Goal: Task Accomplishment & Management: Manage account settings

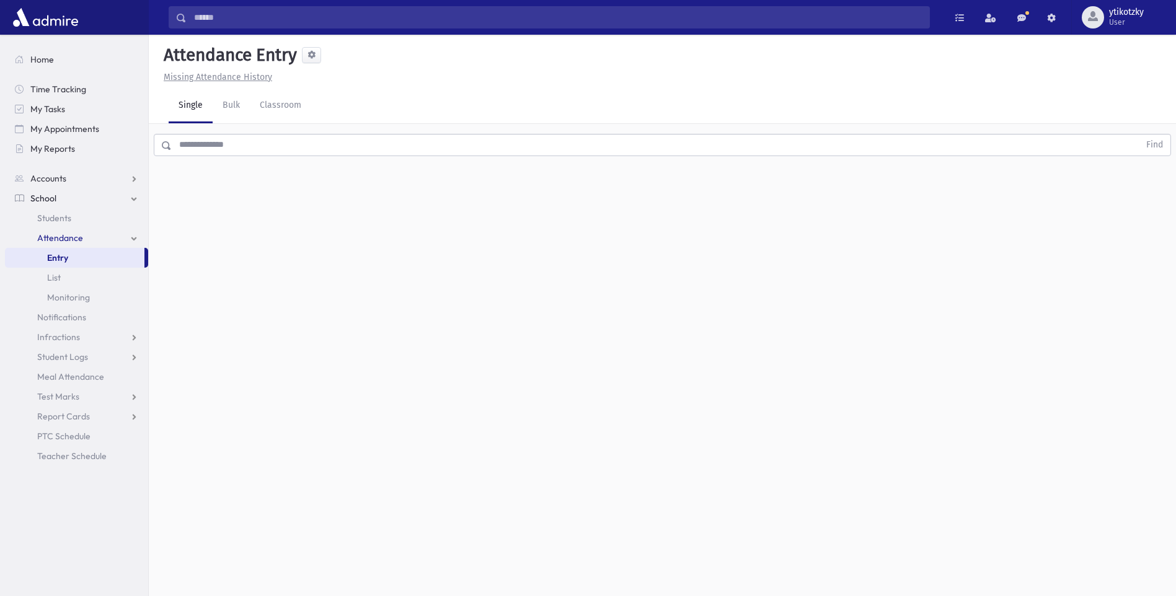
click at [61, 241] on span "Attendance" at bounding box center [60, 237] width 46 height 11
click at [200, 148] on input "text" at bounding box center [655, 145] width 967 height 22
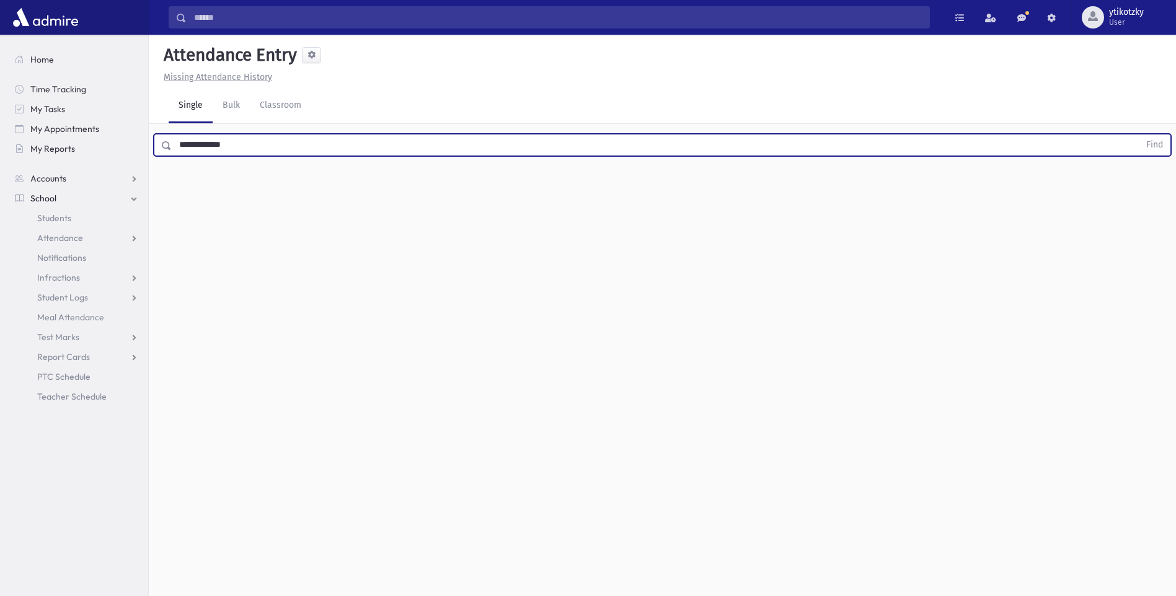
click at [174, 147] on input "**********" at bounding box center [655, 145] width 967 height 22
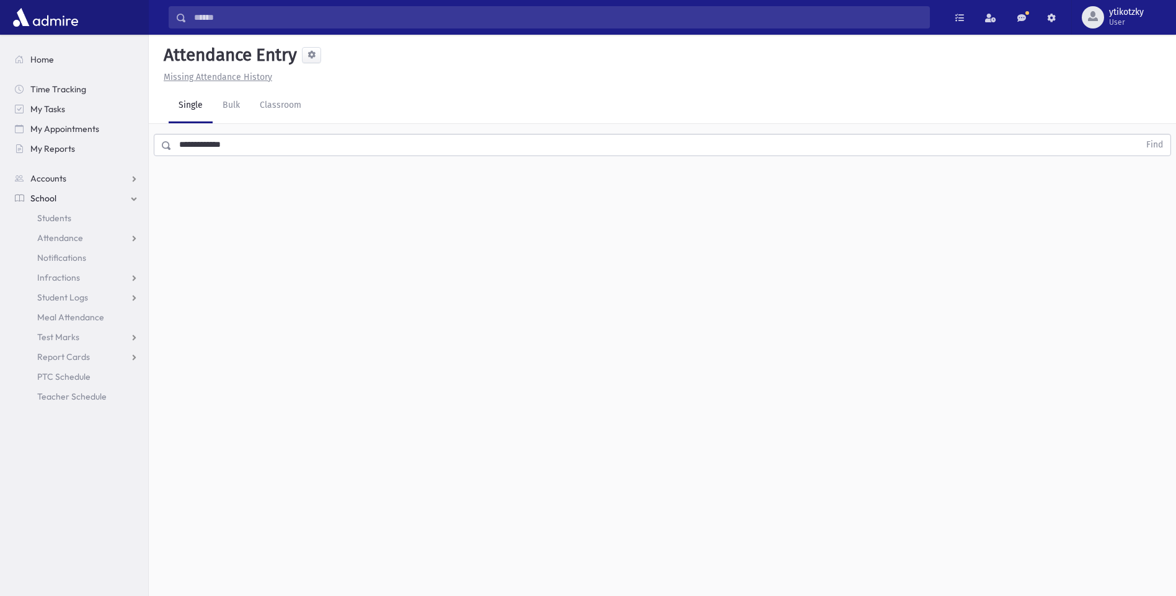
click at [165, 146] on span at bounding box center [167, 145] width 10 height 9
click at [1158, 143] on button "Find" at bounding box center [1154, 144] width 32 height 21
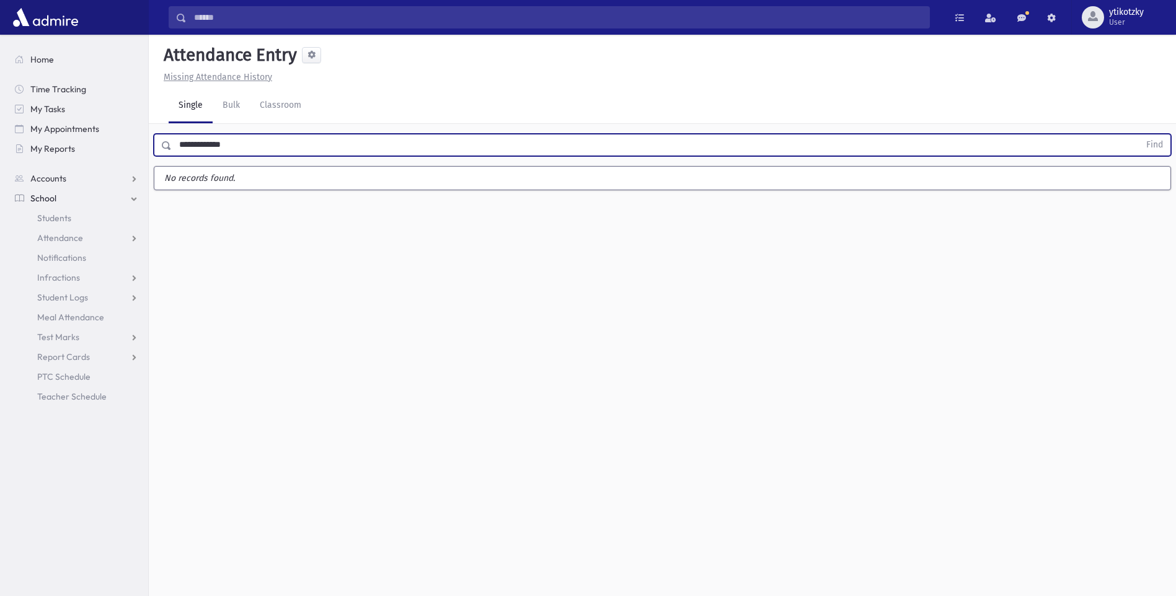
click at [268, 139] on input "**********" at bounding box center [655, 145] width 967 height 22
type input "*"
click at [1154, 138] on button "Find" at bounding box center [1154, 144] width 32 height 21
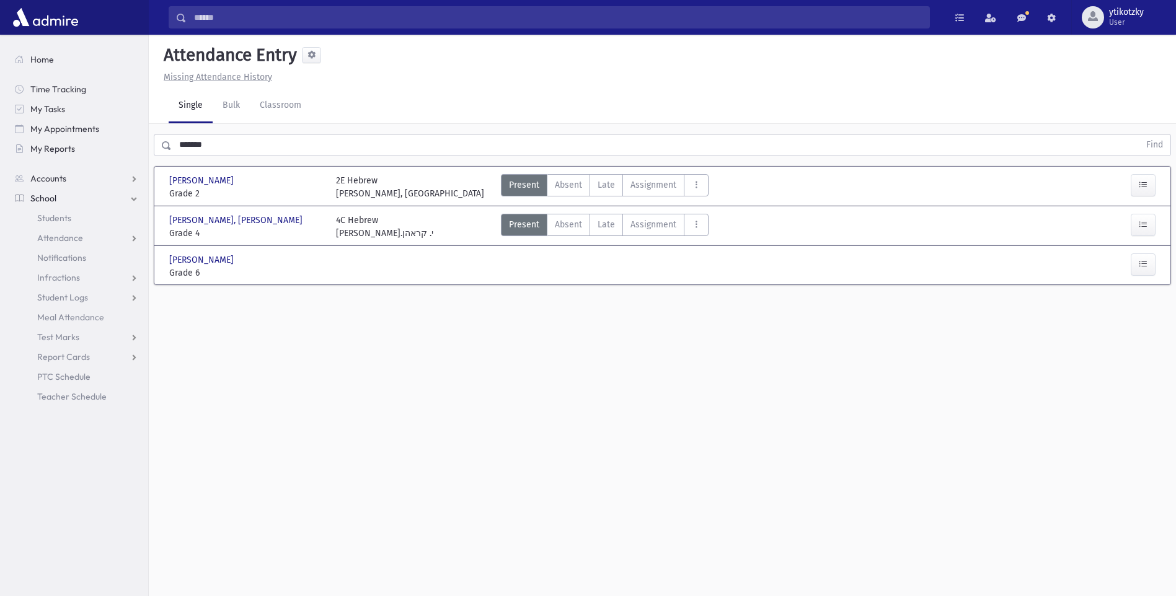
click at [231, 147] on input "*******" at bounding box center [655, 145] width 967 height 22
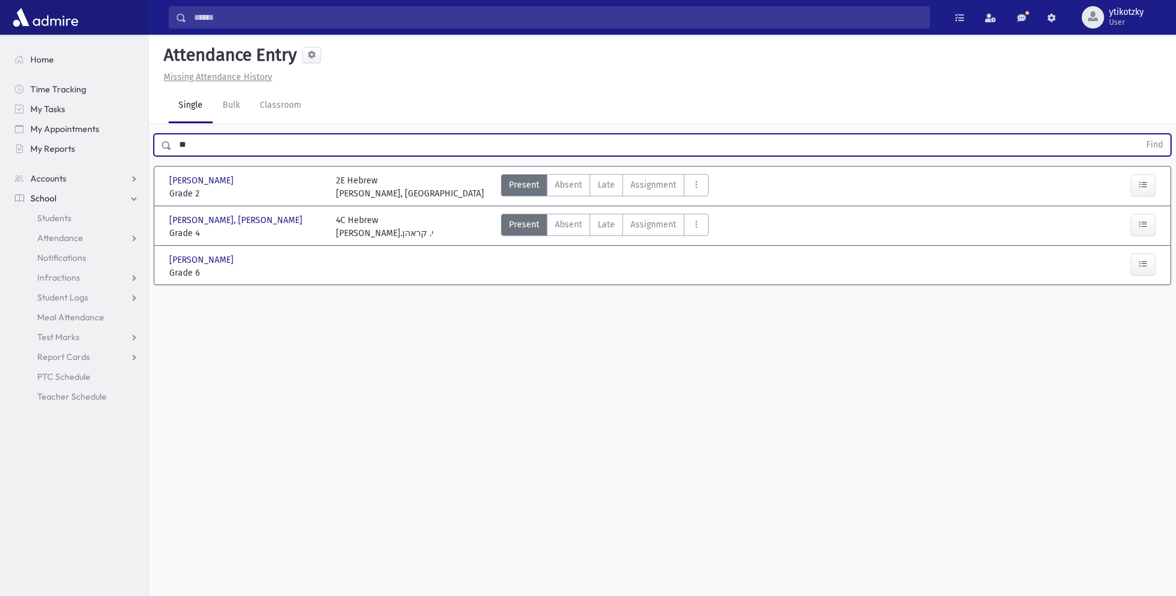
type input "*"
type input "******"
click at [1152, 149] on button "Find" at bounding box center [1154, 144] width 32 height 21
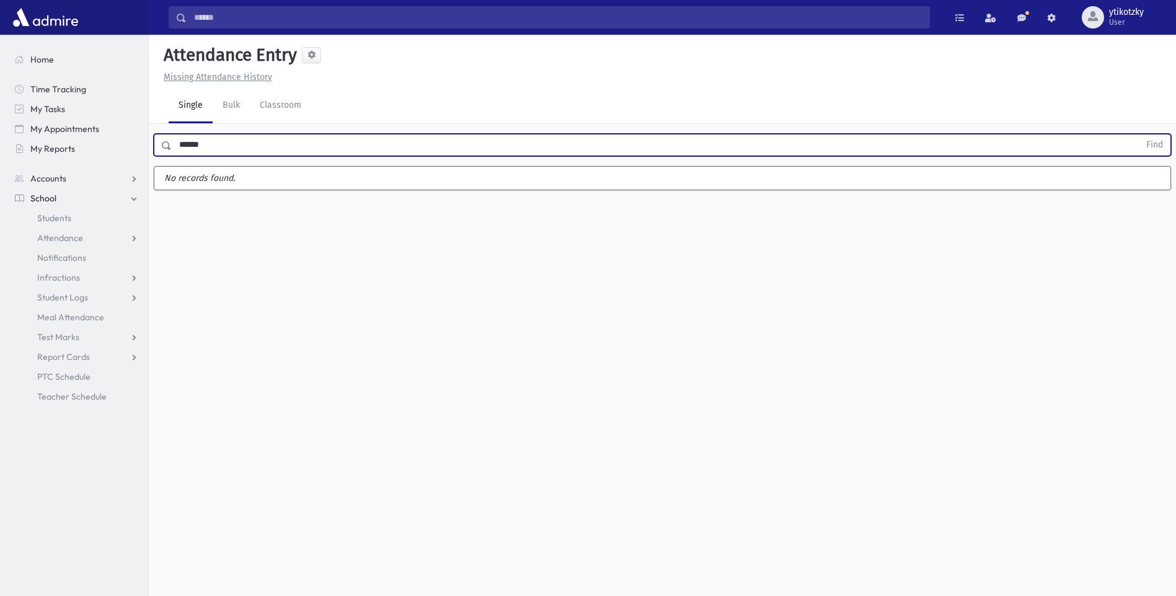
click at [268, 152] on input "******" at bounding box center [655, 145] width 967 height 22
type input "*"
type input "********"
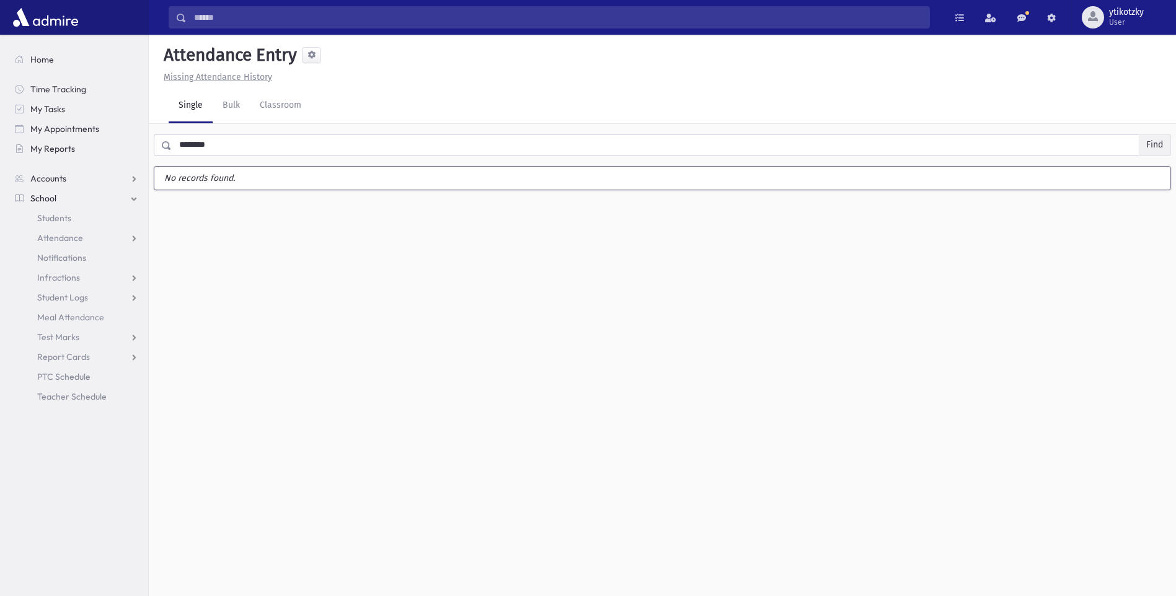
click at [1154, 144] on button "Find" at bounding box center [1154, 144] width 32 height 21
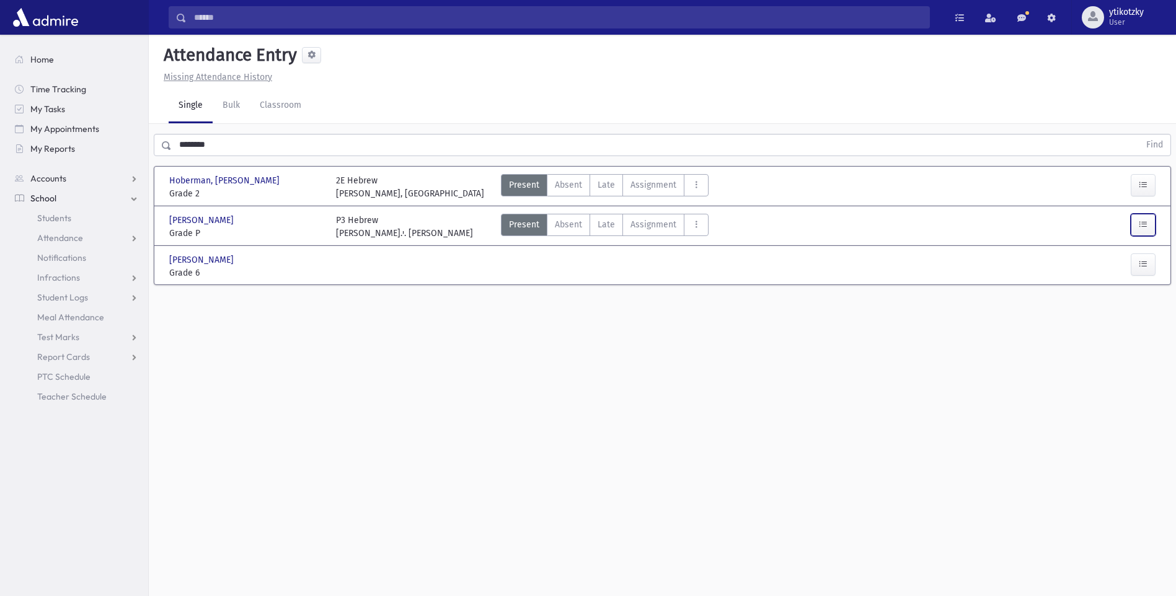
click at [1138, 222] on icon "button" at bounding box center [1142, 224] width 9 height 11
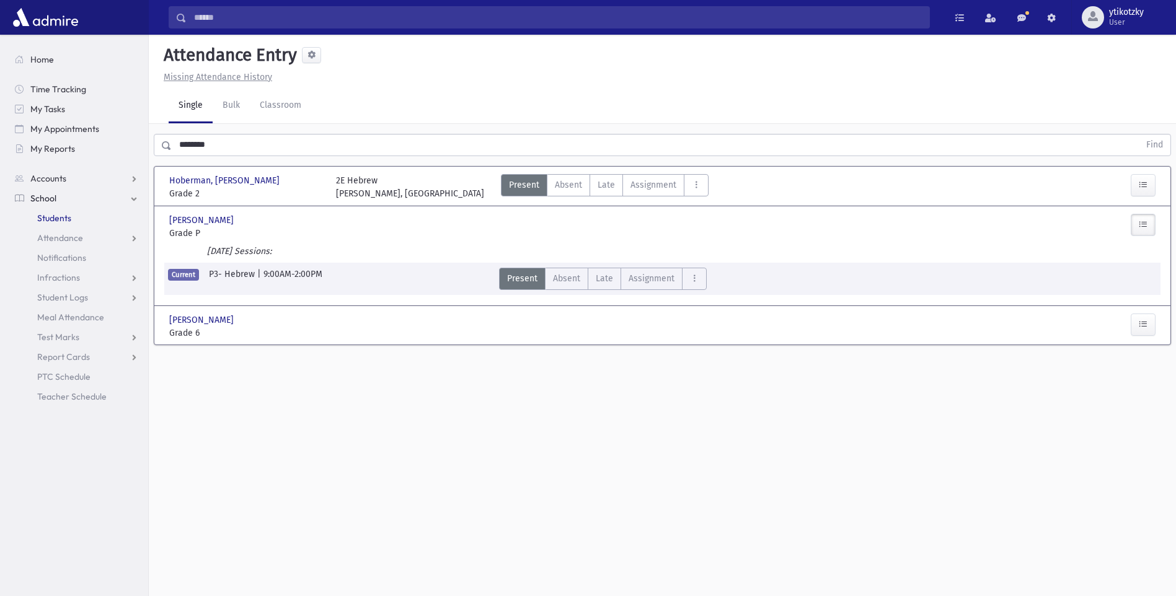
click at [58, 212] on link "Students" at bounding box center [76, 218] width 143 height 20
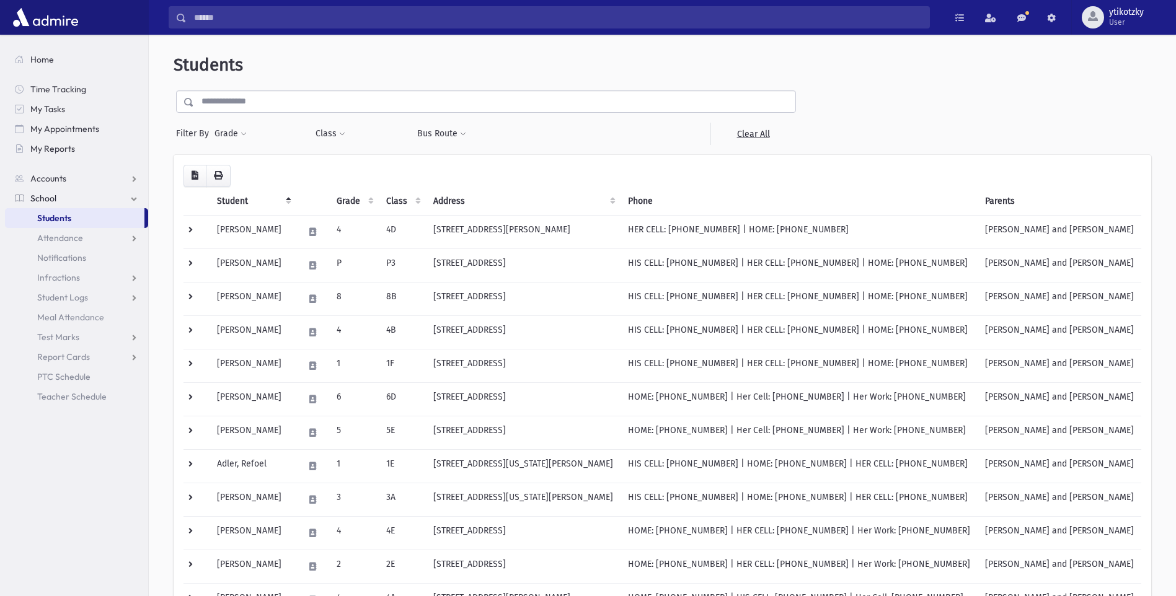
click at [221, 98] on input "text" at bounding box center [494, 101] width 601 height 22
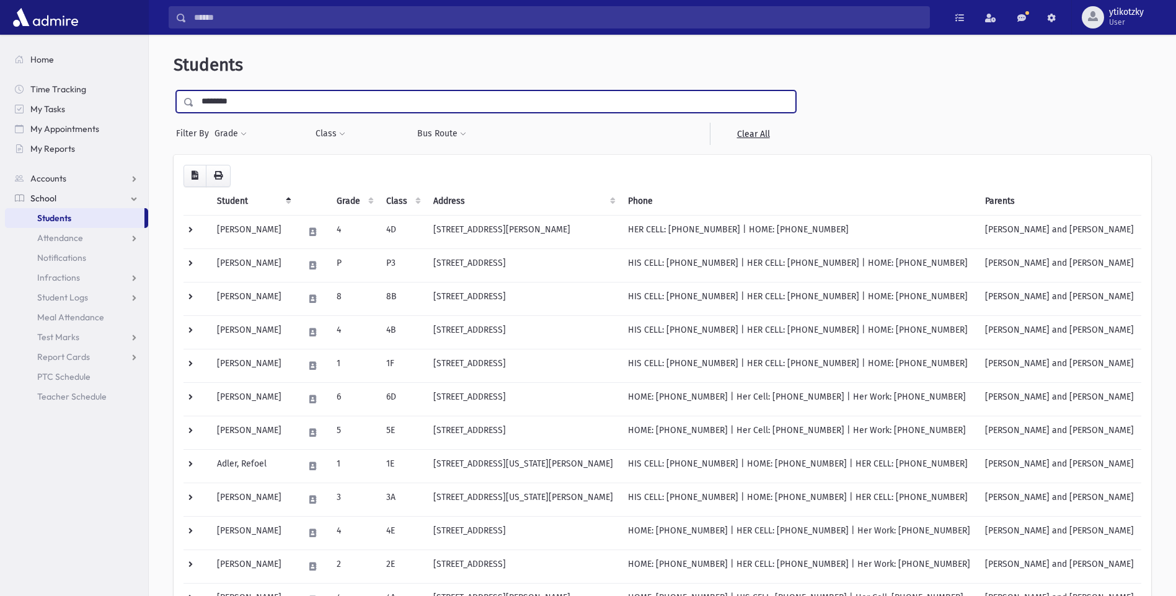
type input "********"
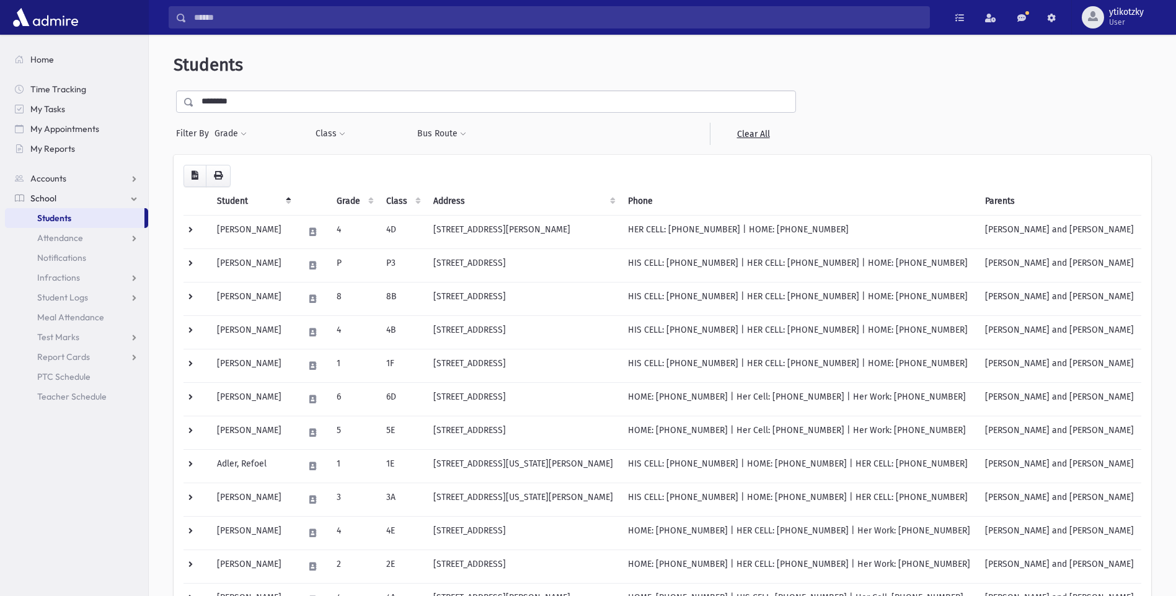
click at [189, 99] on span at bounding box center [189, 102] width 10 height 9
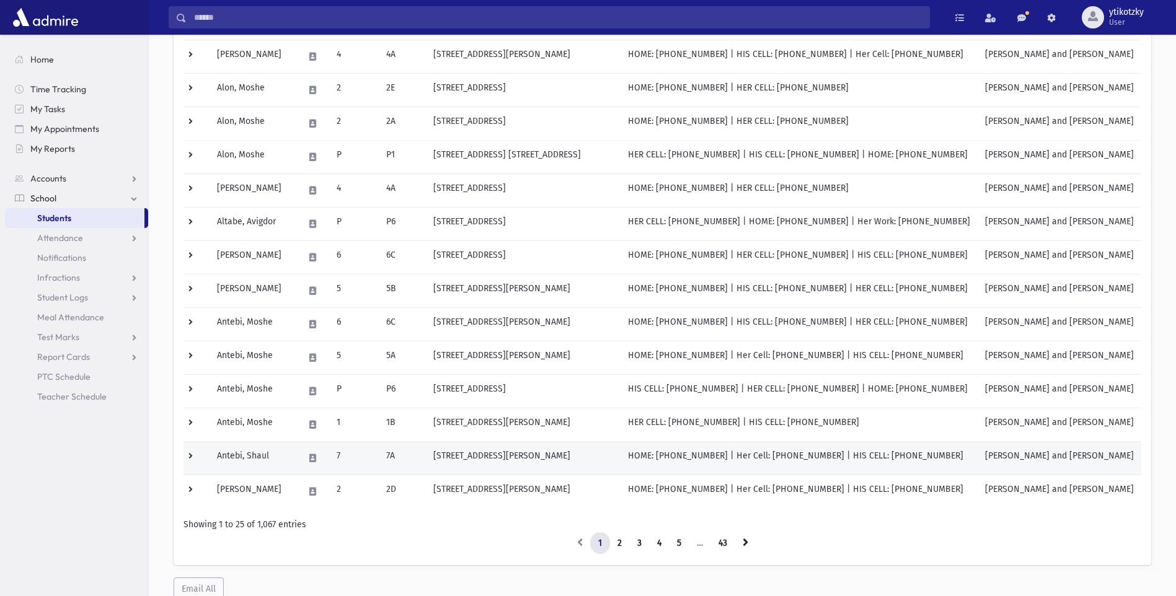
scroll to position [528, 0]
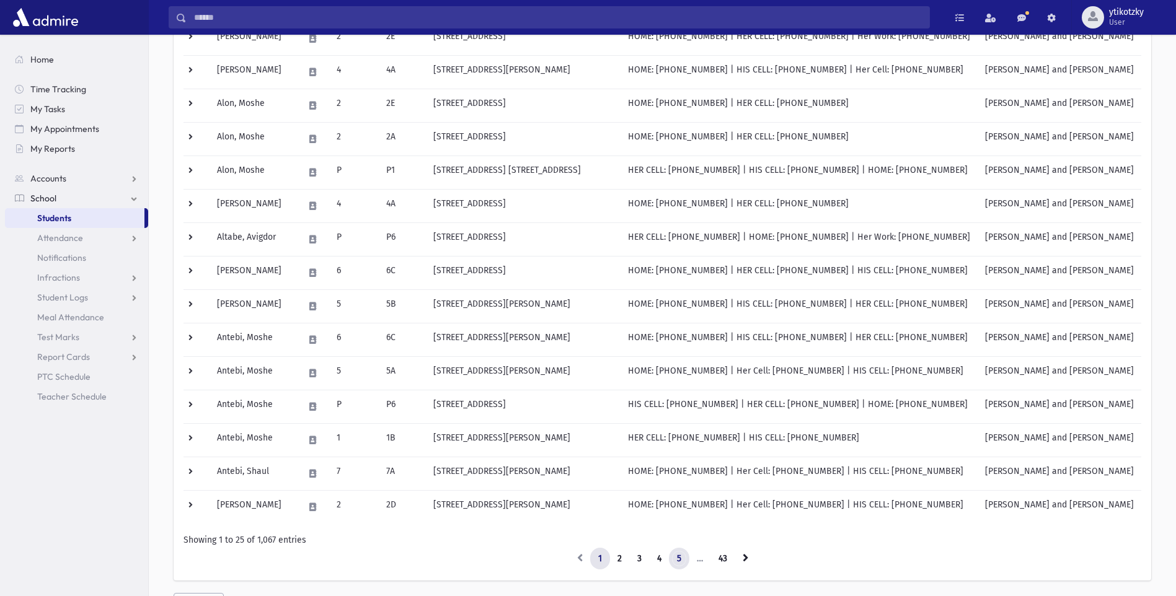
click at [675, 563] on link "5" at bounding box center [679, 559] width 20 height 22
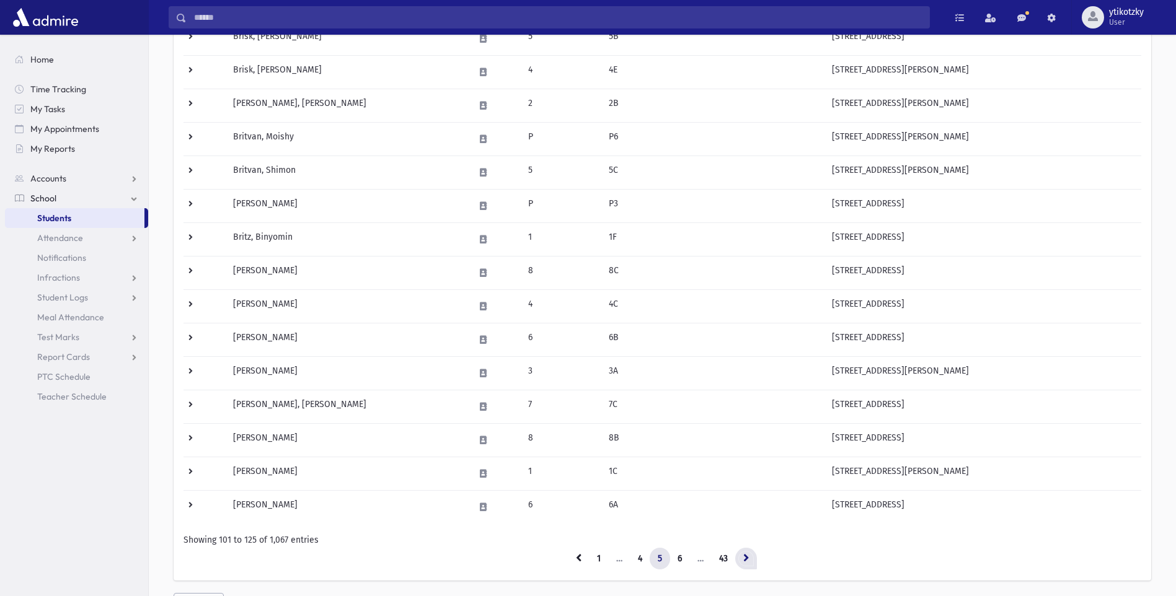
click at [749, 560] on icon at bounding box center [746, 557] width 6 height 9
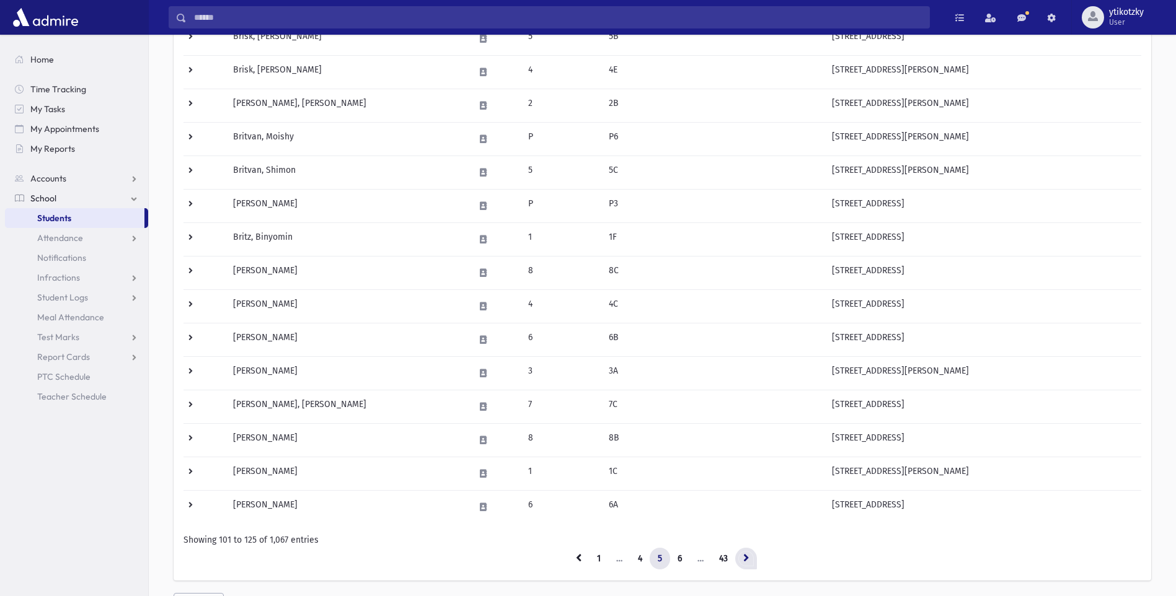
click at [749, 560] on icon at bounding box center [746, 557] width 6 height 9
click at [687, 564] on link "6" at bounding box center [679, 559] width 20 height 22
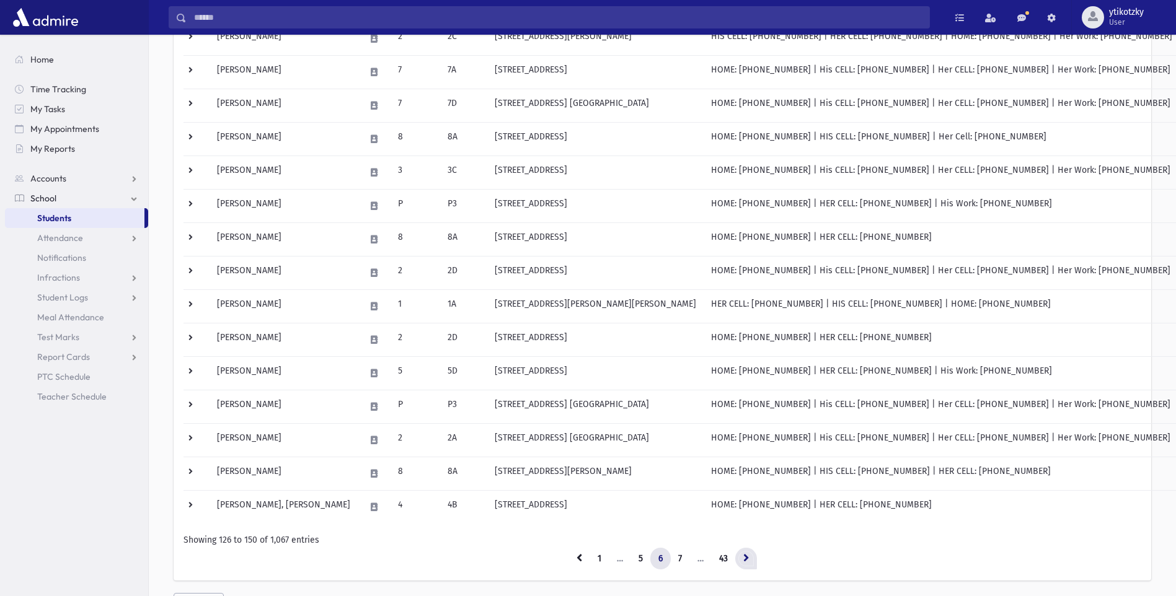
click at [747, 561] on icon at bounding box center [746, 557] width 6 height 9
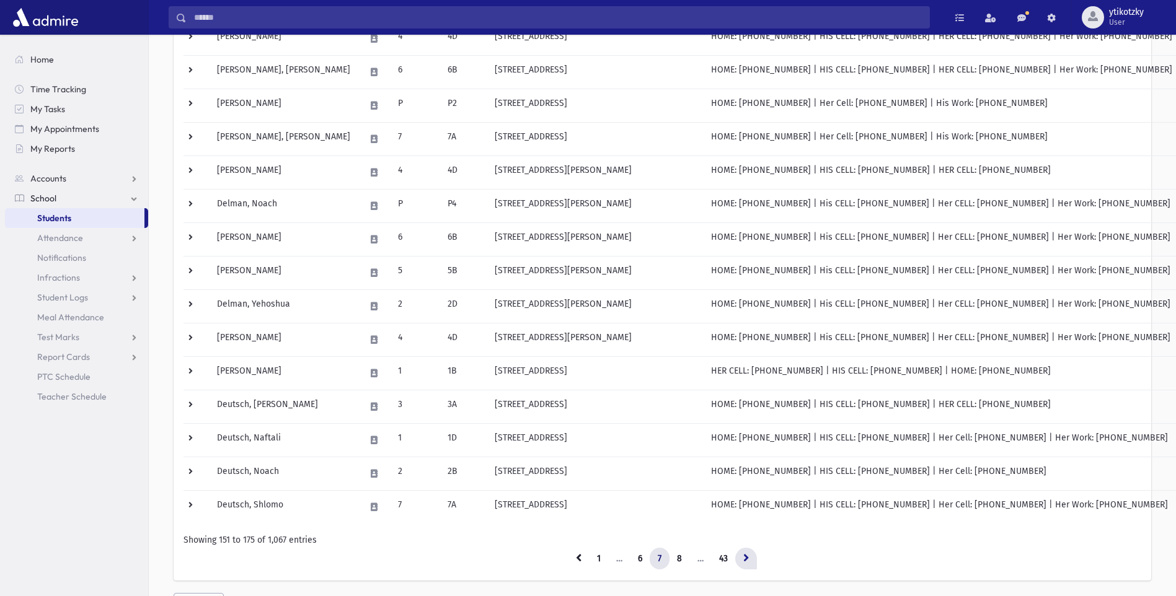
click at [744, 564] on link at bounding box center [746, 559] width 22 height 22
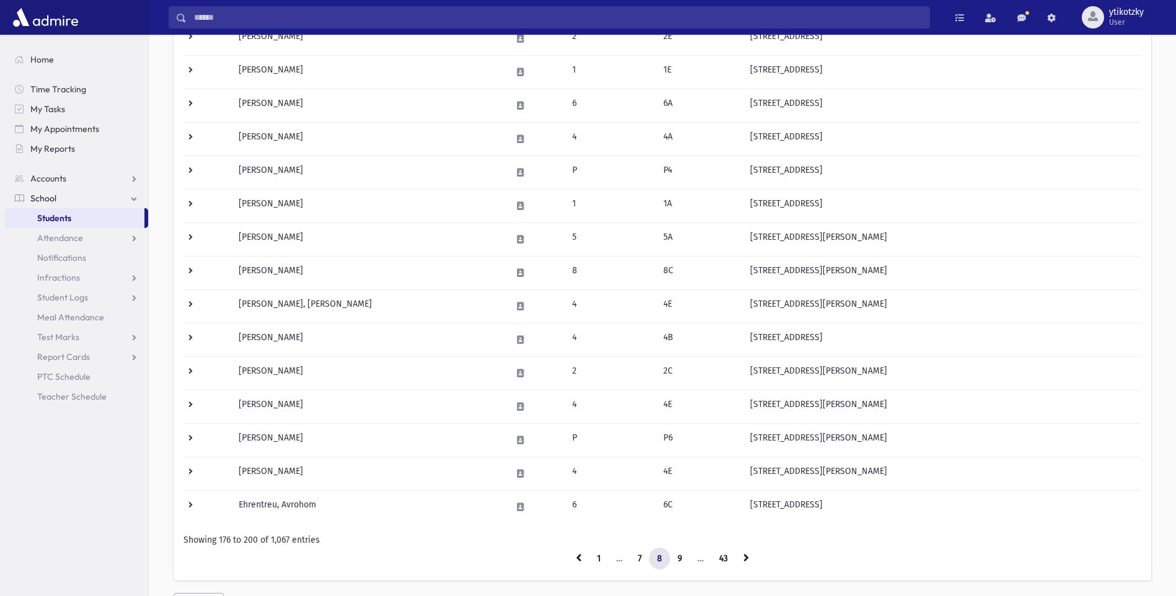
click at [744, 564] on link at bounding box center [746, 559] width 22 height 22
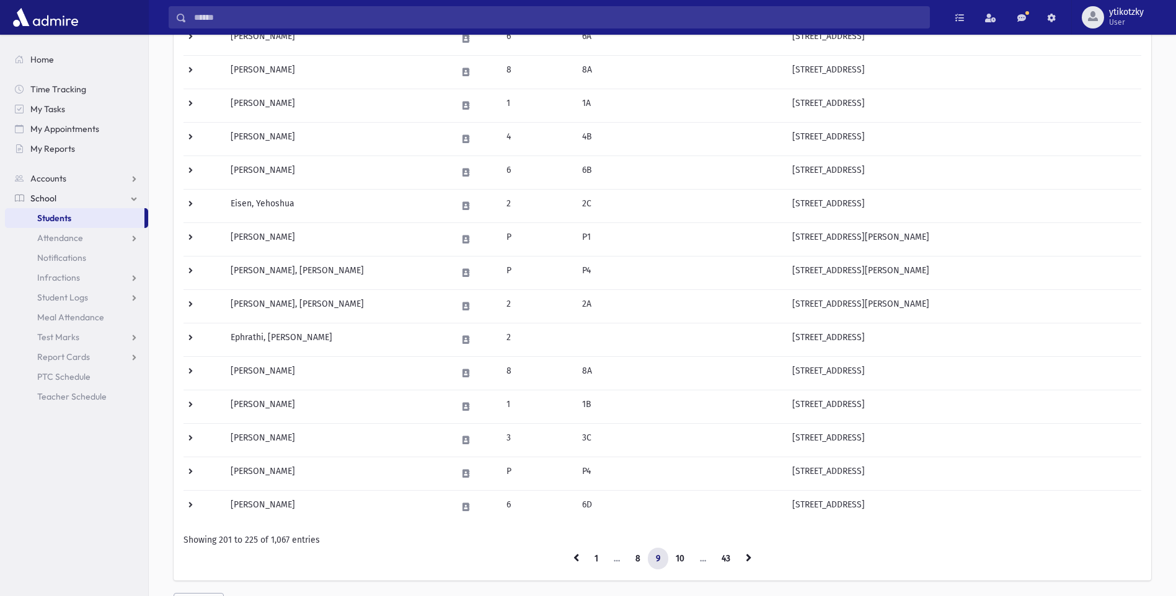
click at [744, 564] on link at bounding box center [748, 559] width 22 height 22
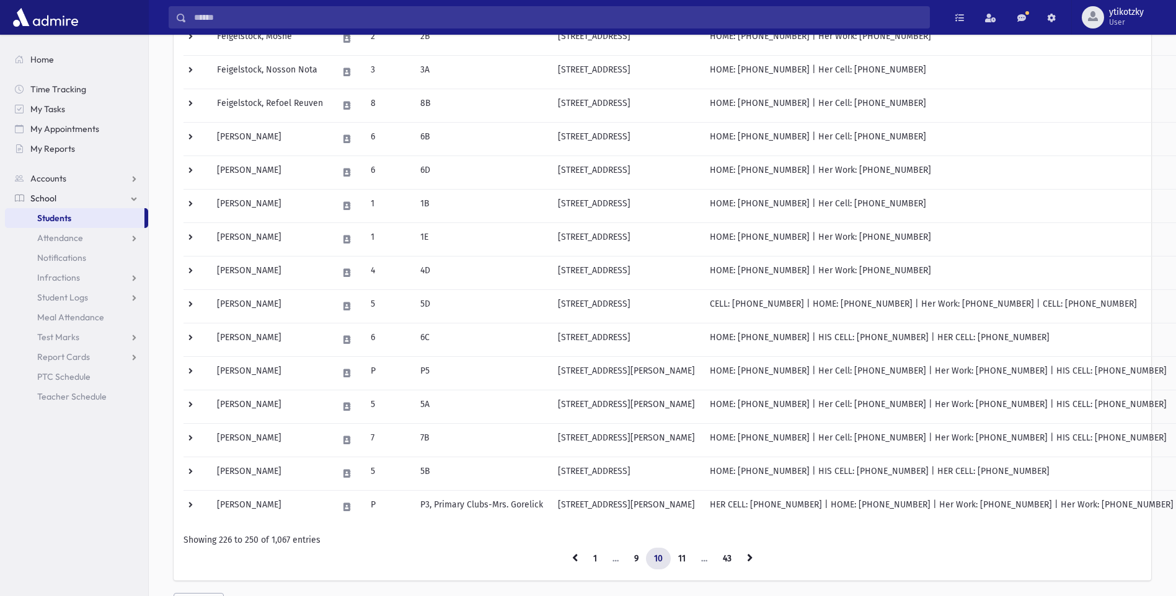
click at [744, 564] on link at bounding box center [750, 559] width 22 height 22
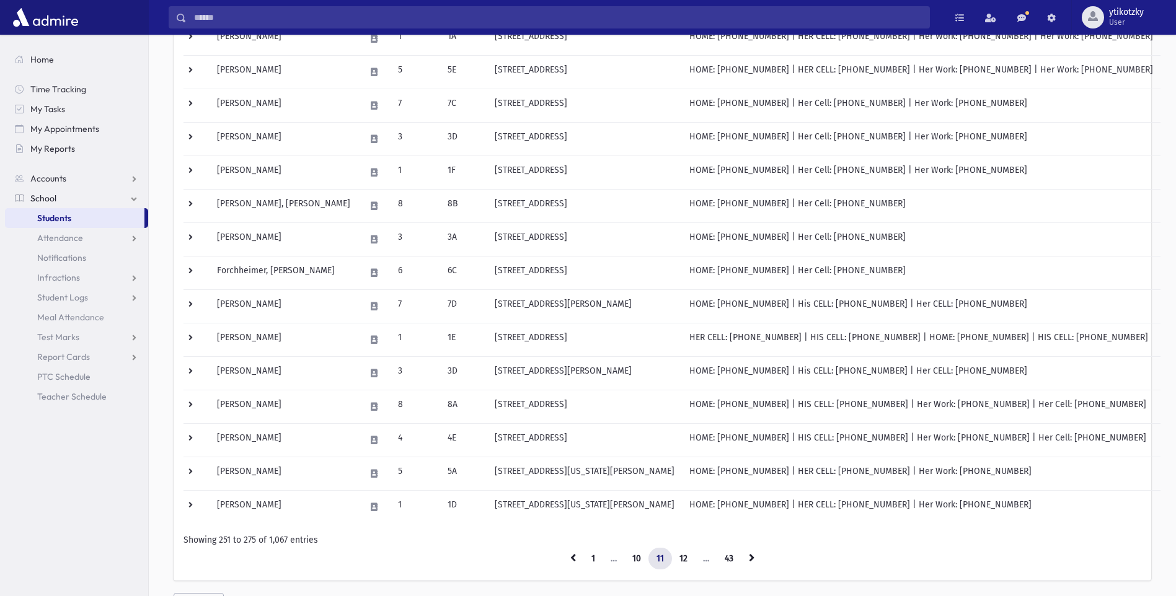
click at [744, 564] on link at bounding box center [752, 559] width 22 height 22
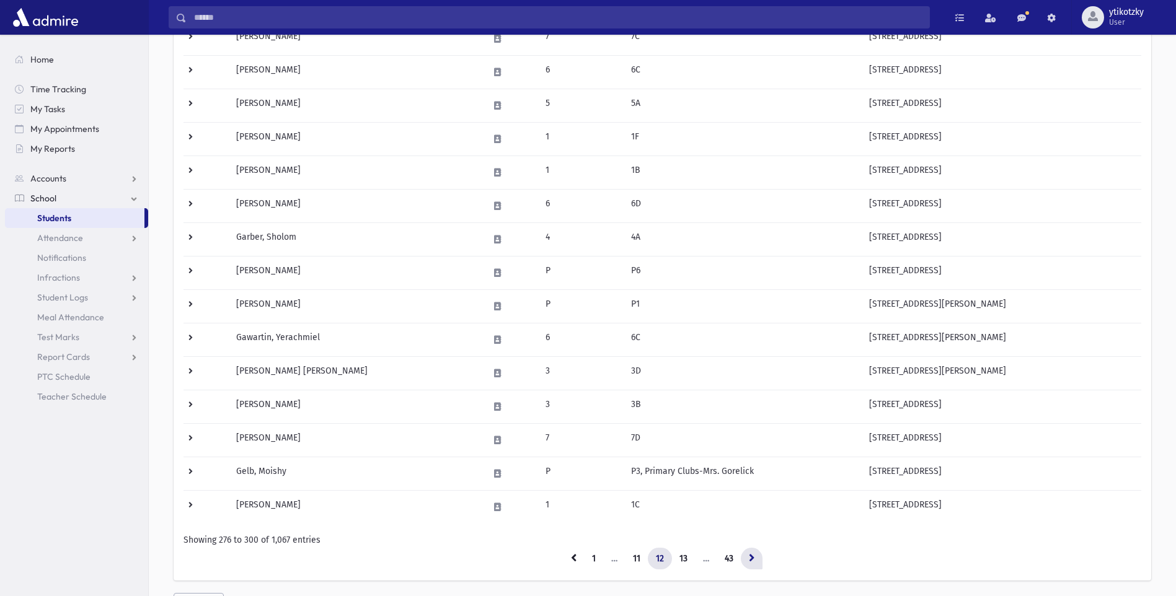
click at [748, 563] on link at bounding box center [752, 559] width 22 height 22
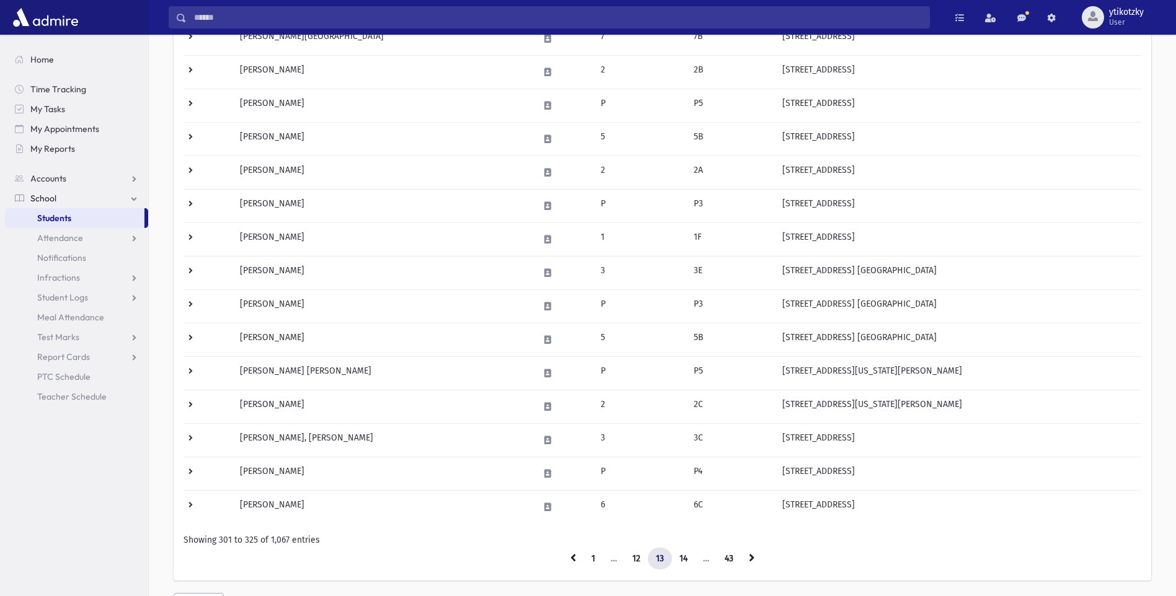
click at [747, 556] on link at bounding box center [752, 559] width 22 height 22
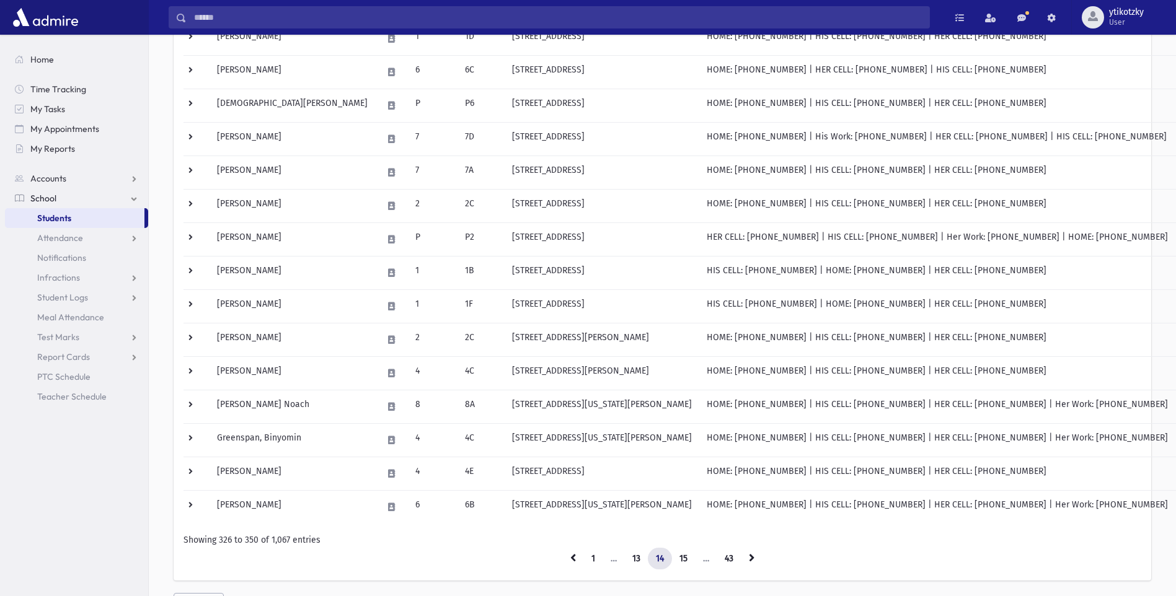
click at [747, 556] on link at bounding box center [752, 559] width 22 height 22
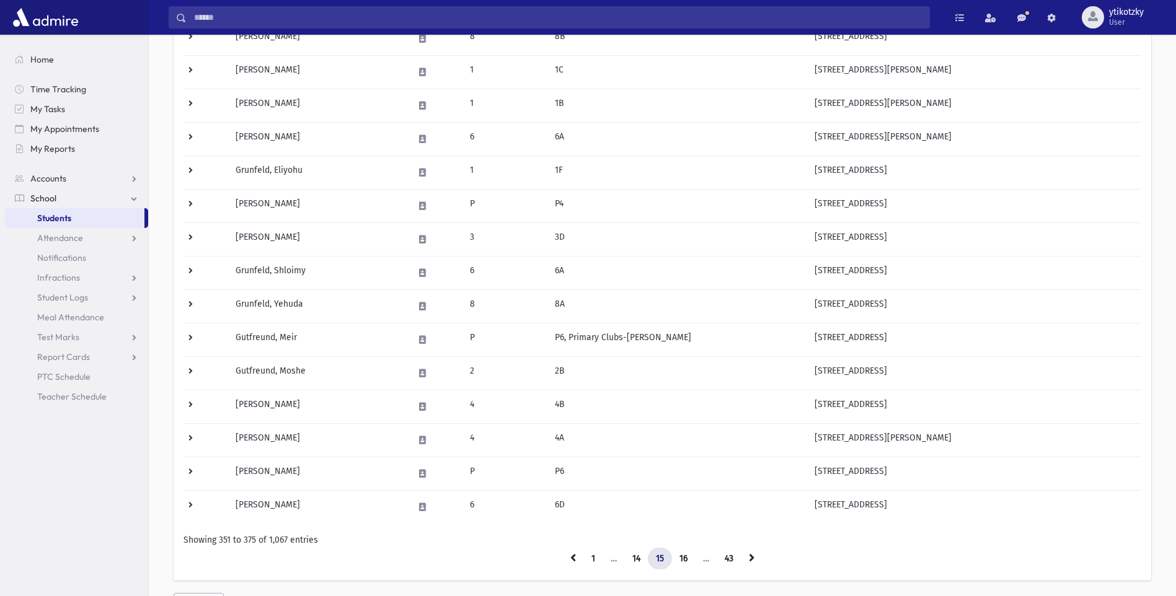
click at [747, 556] on link at bounding box center [752, 559] width 22 height 22
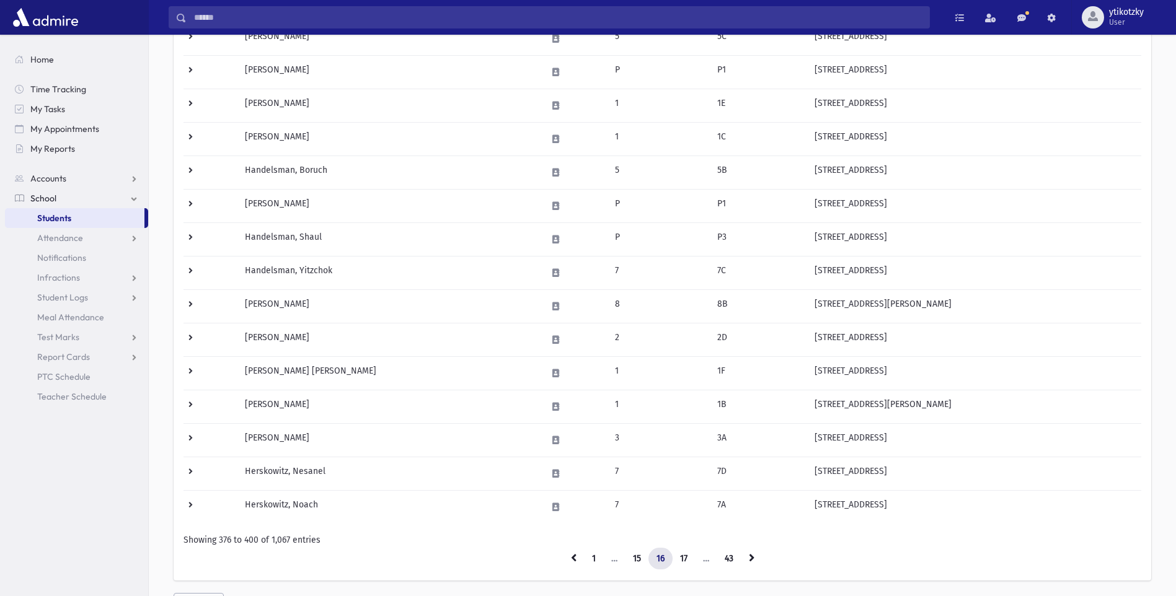
click at [747, 556] on link at bounding box center [752, 559] width 22 height 22
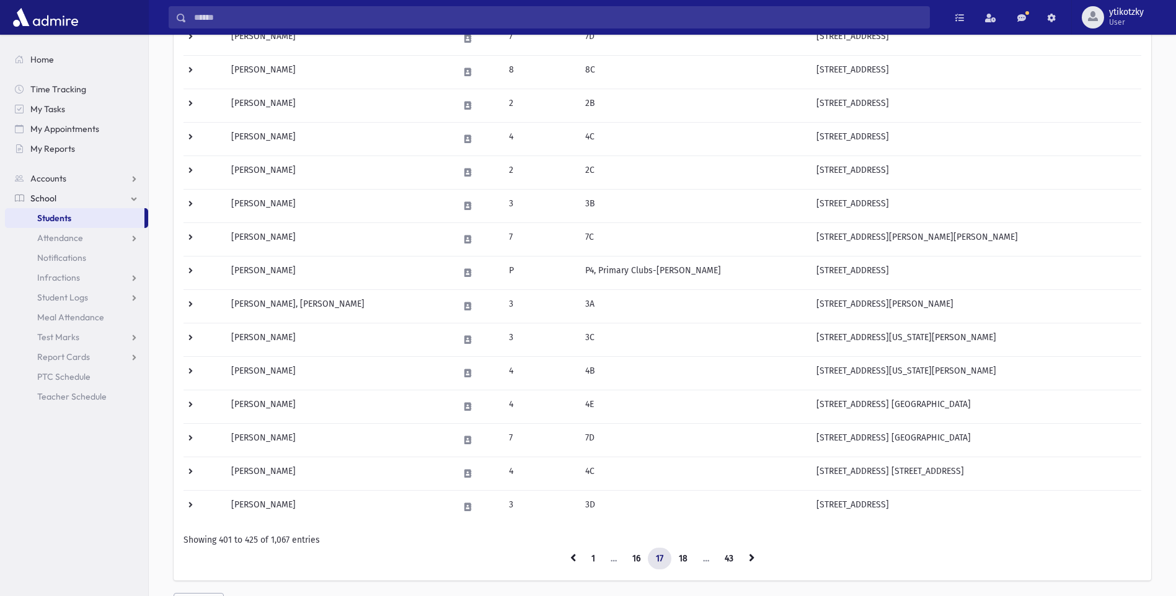
click at [747, 556] on link at bounding box center [752, 559] width 22 height 22
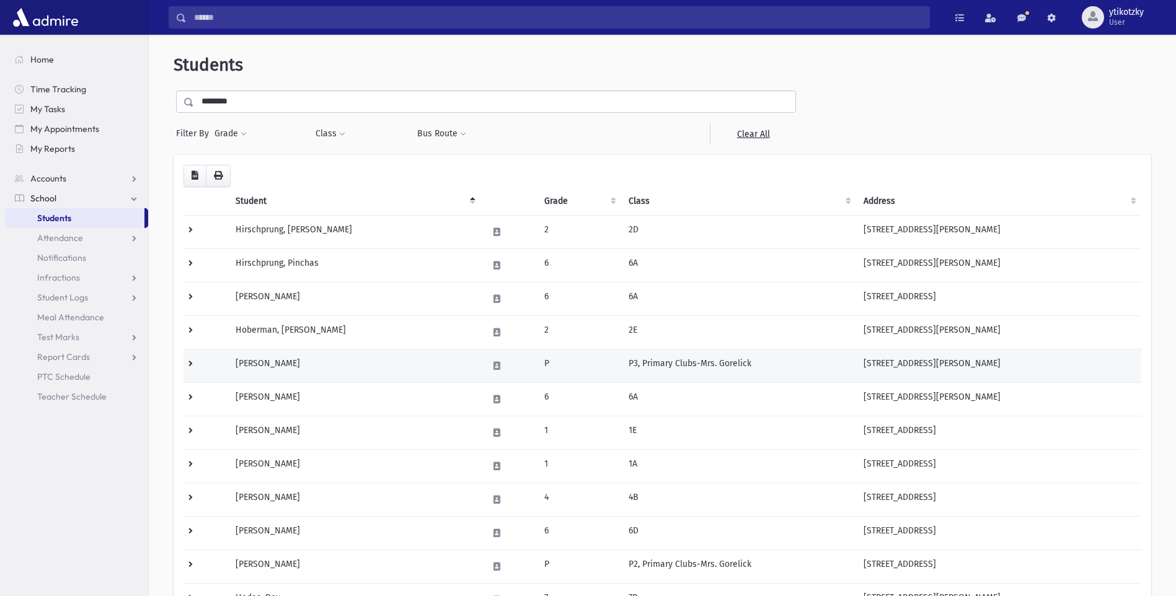
click at [402, 366] on td "Hoberman, Yisroel Tzvi" at bounding box center [354, 365] width 253 height 33
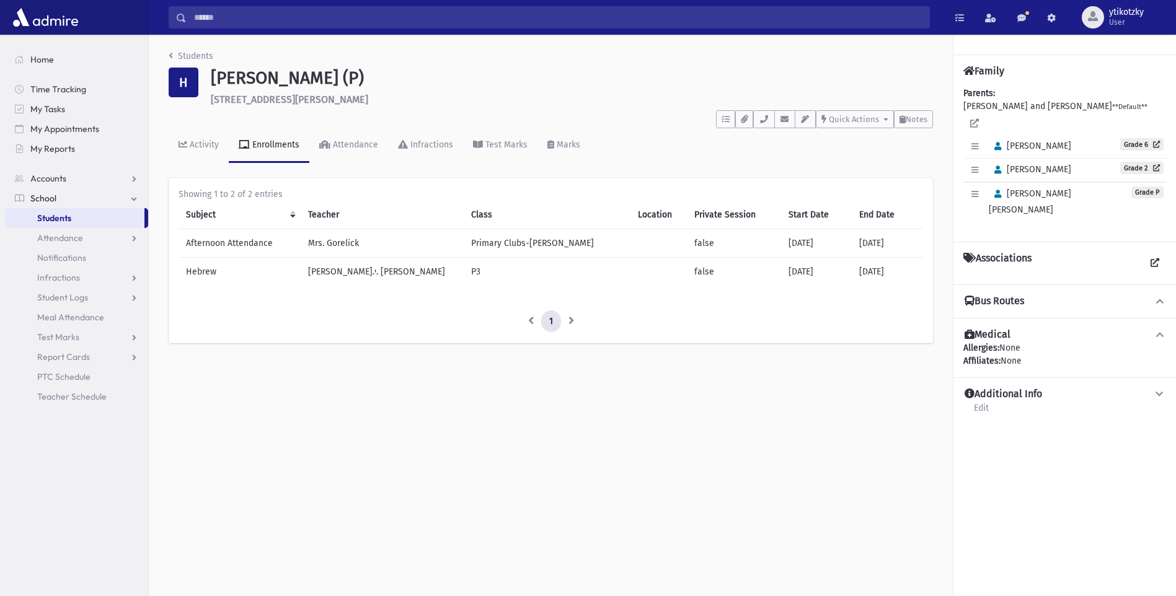
click at [48, 194] on span "School" at bounding box center [43, 198] width 26 height 11
click at [45, 196] on span "School" at bounding box center [43, 198] width 26 height 11
click at [82, 215] on link "Students" at bounding box center [74, 218] width 139 height 20
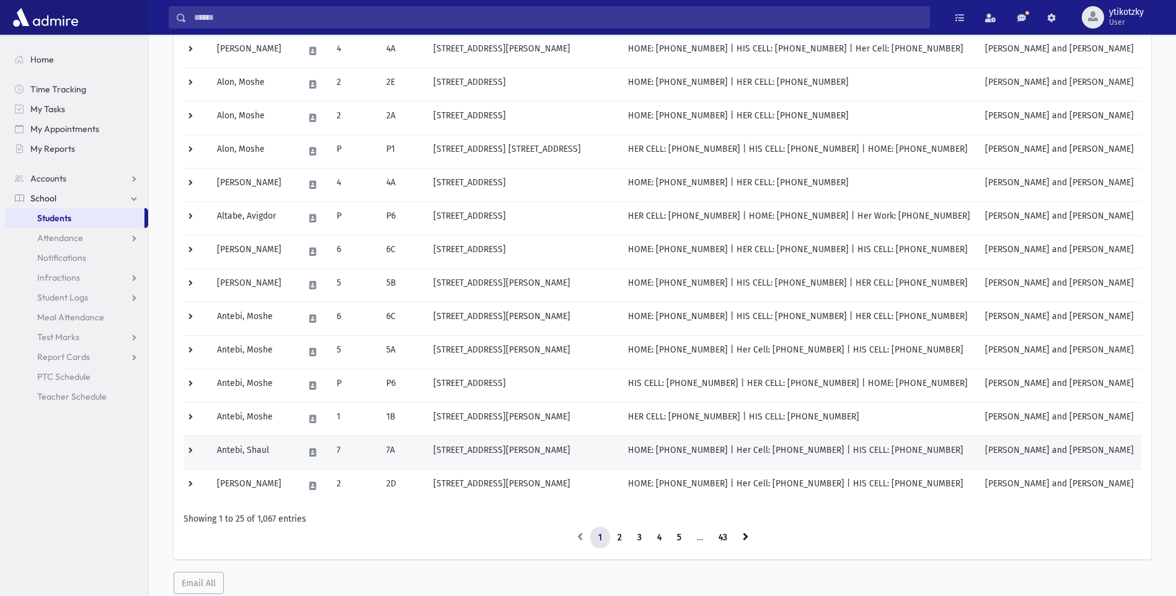
scroll to position [590, 0]
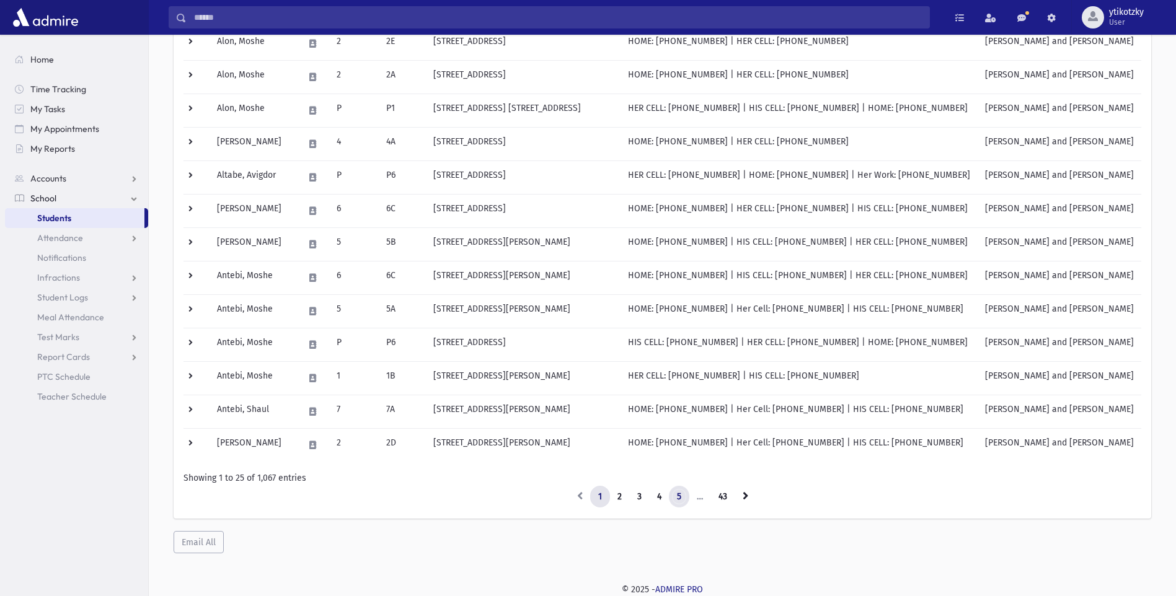
click at [681, 501] on link "5" at bounding box center [679, 497] width 20 height 22
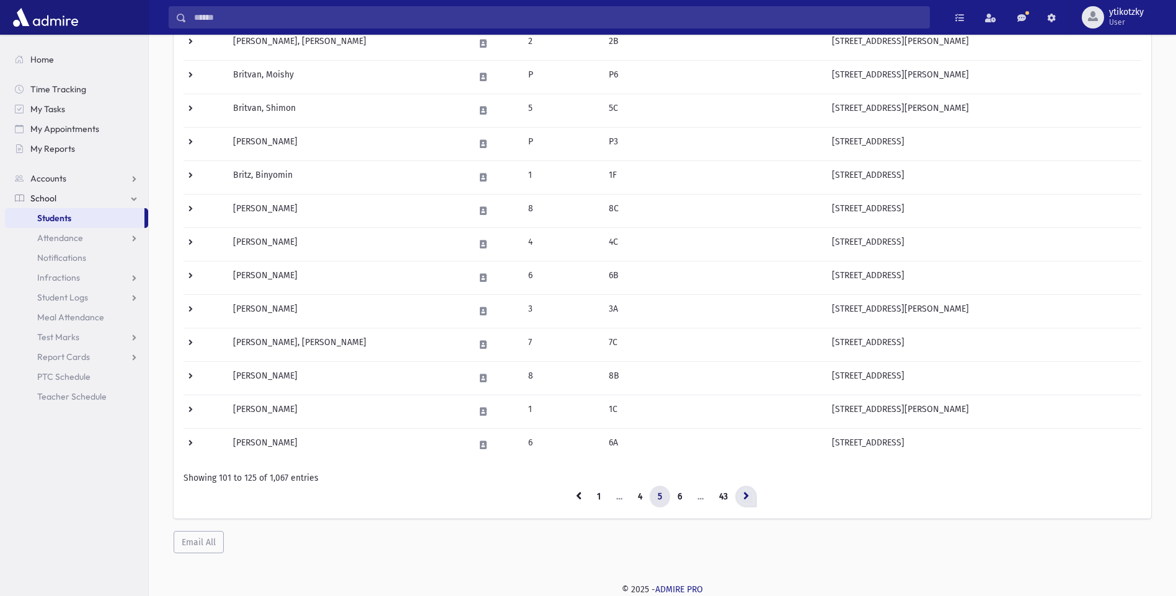
click at [743, 494] on icon at bounding box center [746, 495] width 6 height 9
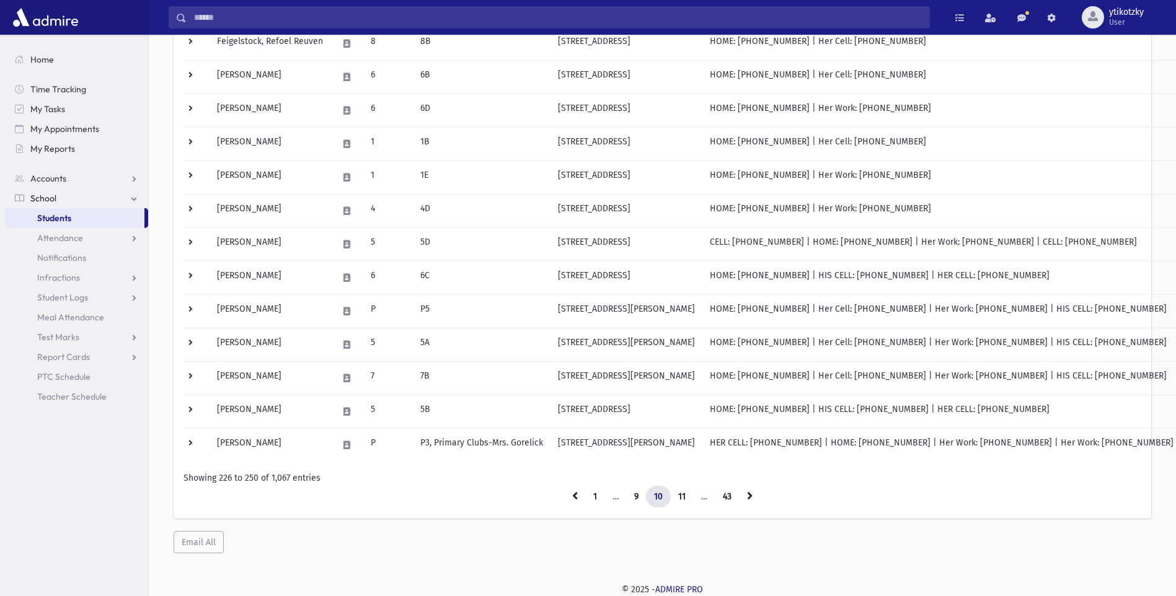
click at [743, 494] on link at bounding box center [750, 497] width 22 height 22
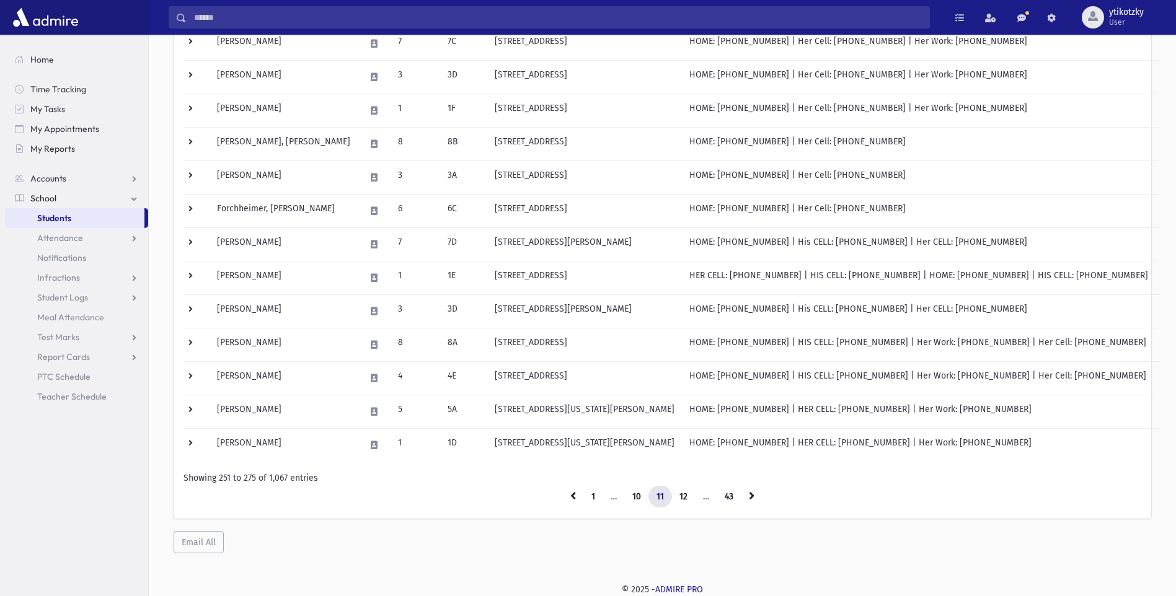
click at [743, 494] on link at bounding box center [752, 497] width 22 height 22
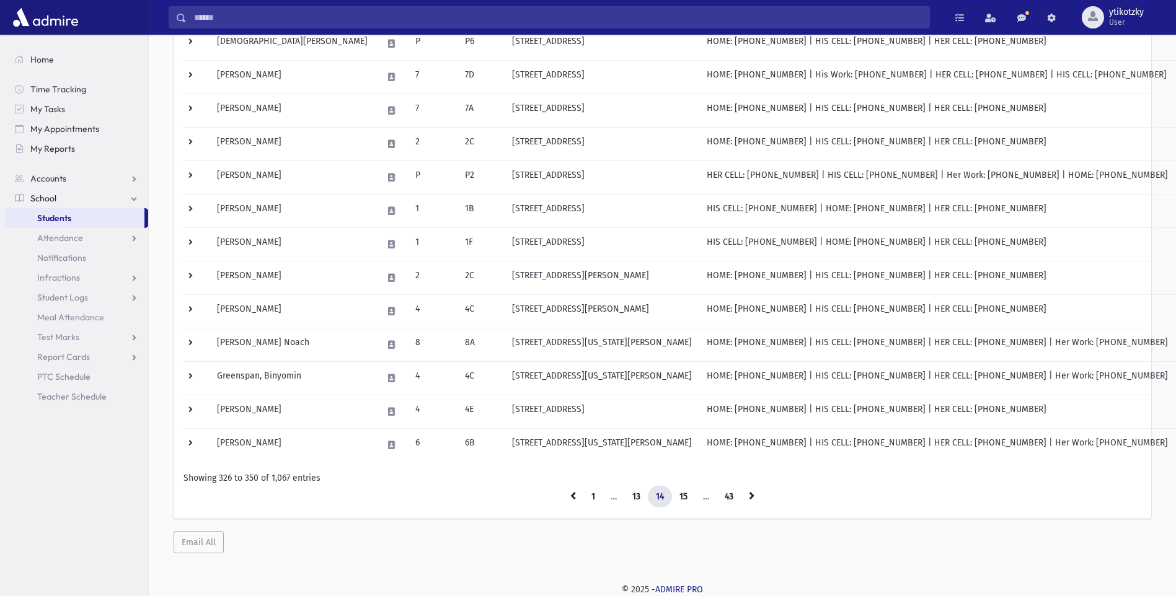
click at [743, 494] on link at bounding box center [752, 497] width 22 height 22
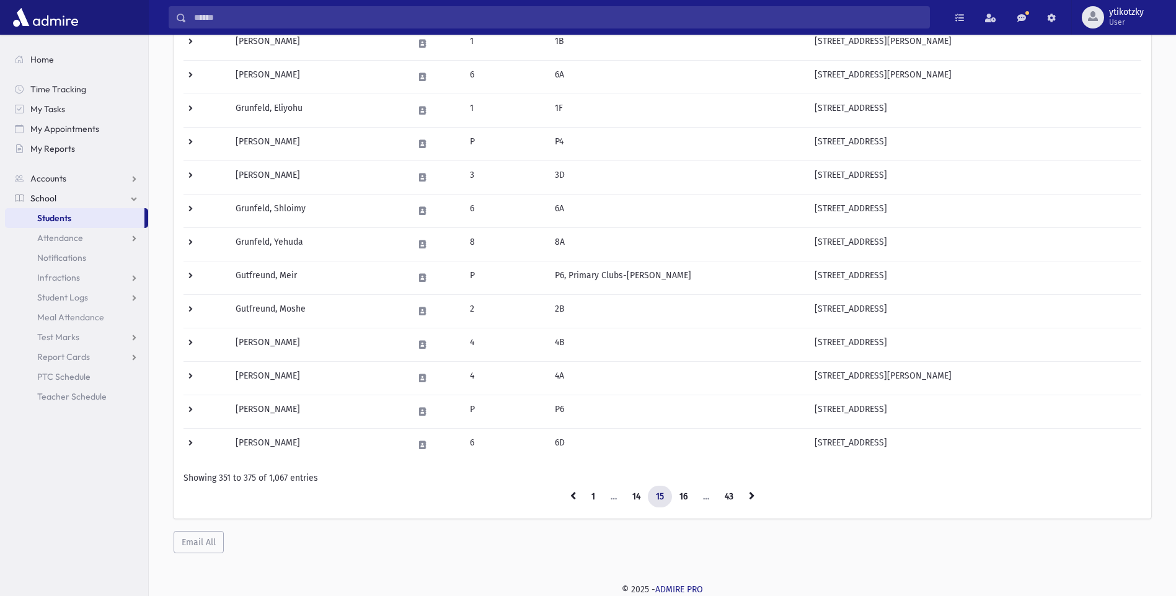
click at [743, 494] on link at bounding box center [752, 497] width 22 height 22
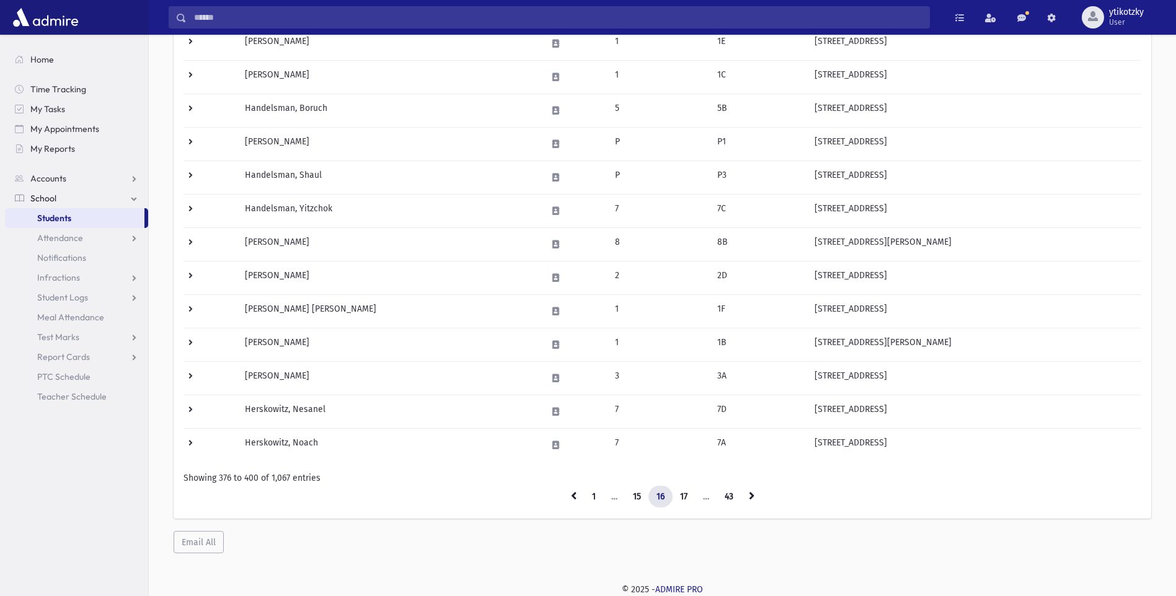
click at [743, 494] on link at bounding box center [752, 497] width 22 height 22
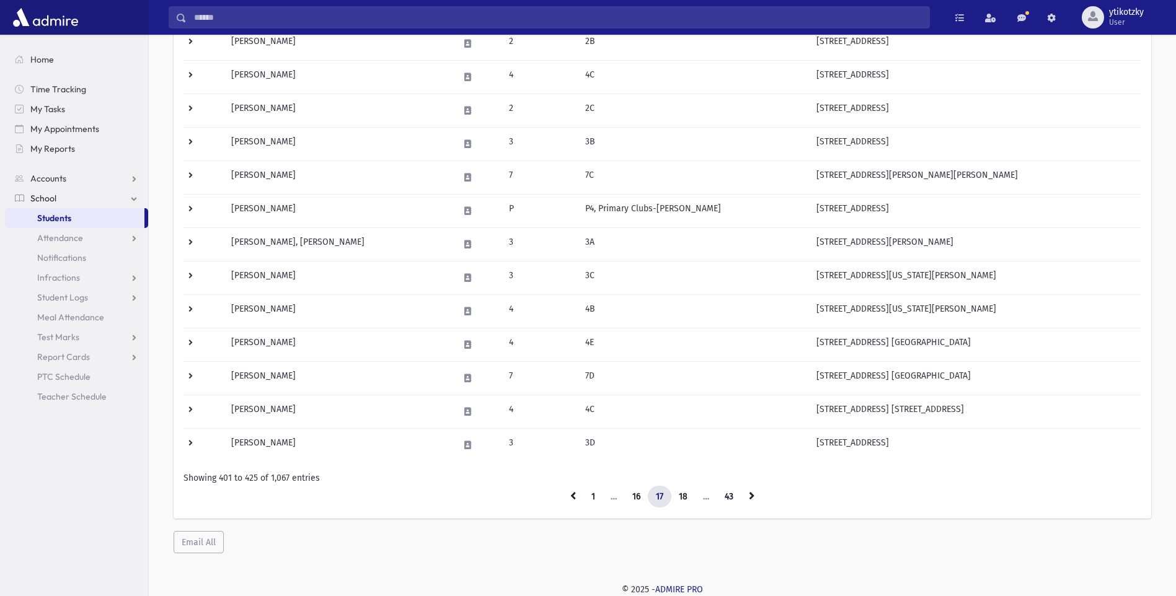
click at [743, 494] on link at bounding box center [752, 497] width 22 height 22
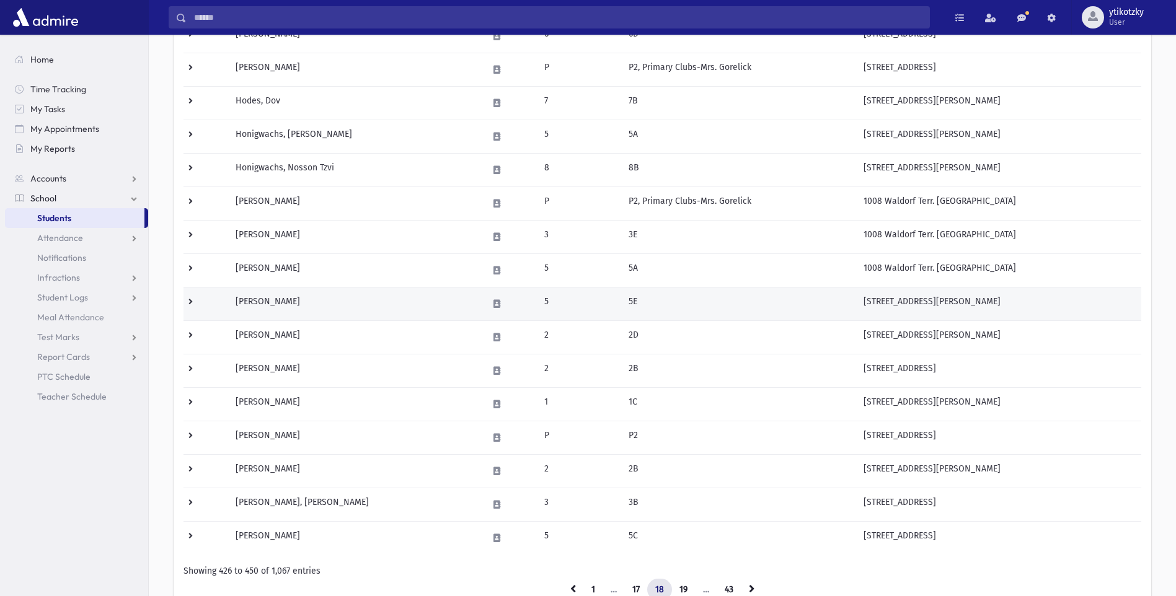
scroll to position [280, 0]
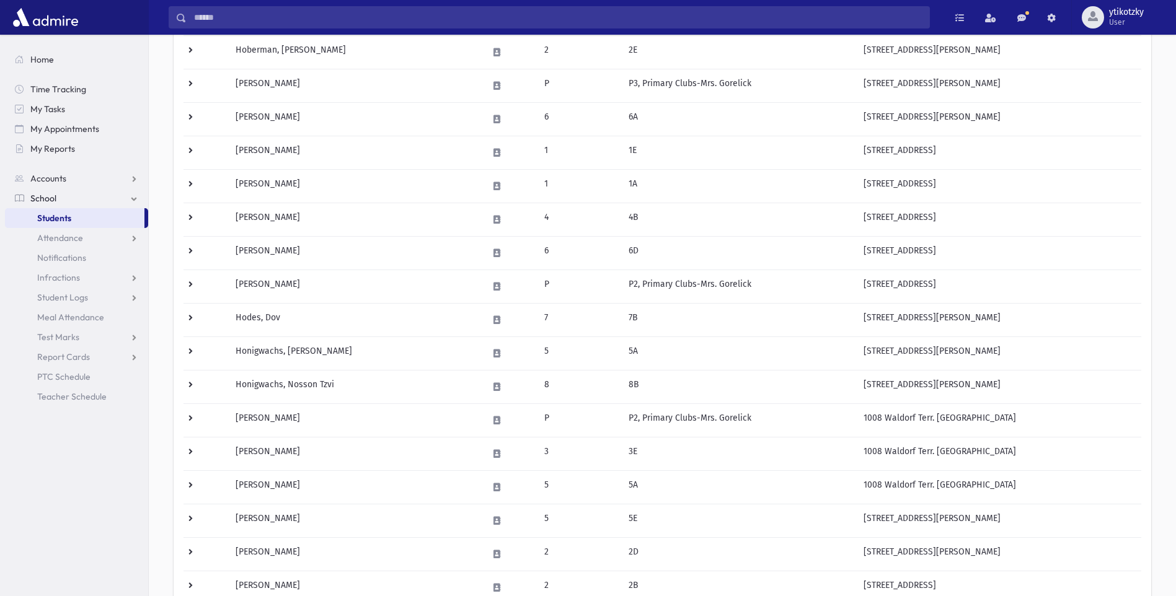
click at [1145, 86] on div "Loading... Student Grade Class Address Phone Parents Email Hebrew First Hebrew …" at bounding box center [662, 352] width 977 height 954
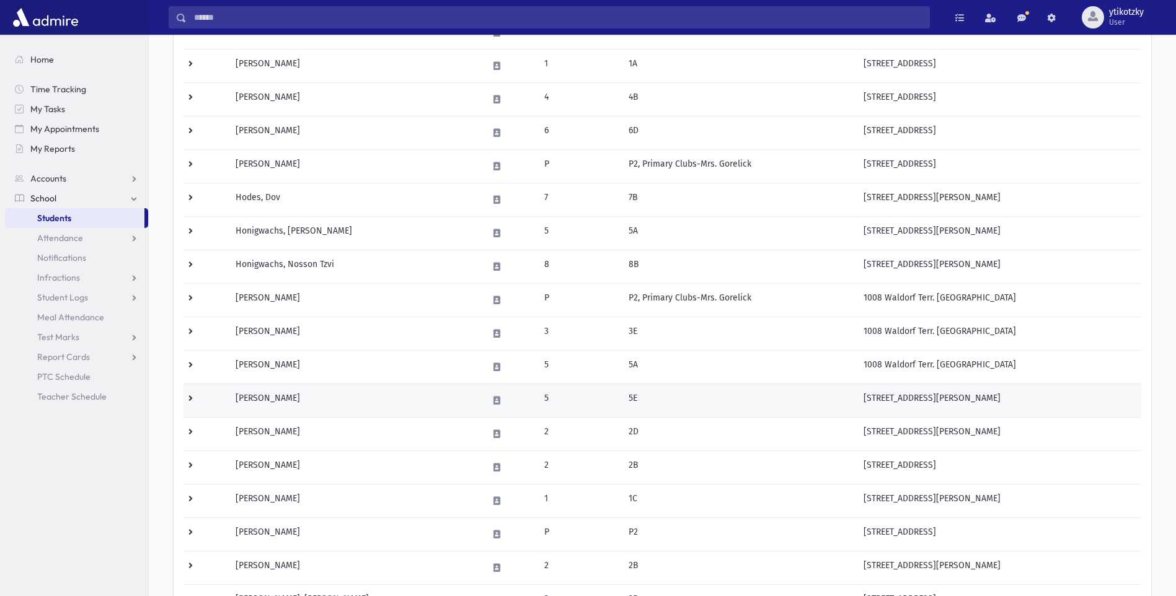
scroll to position [218, 0]
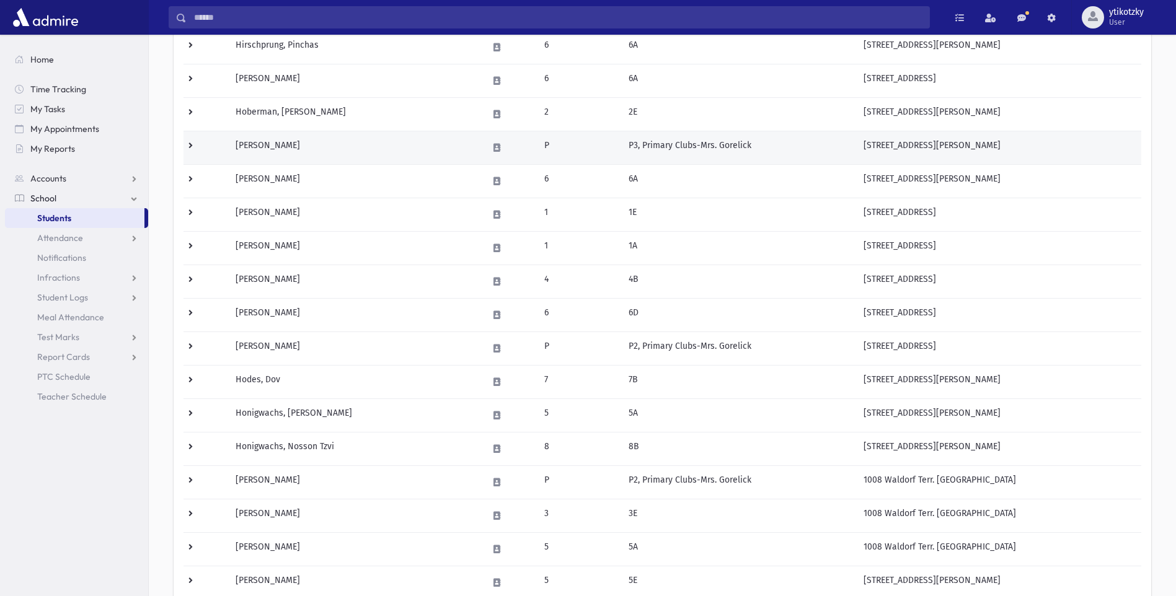
click at [392, 143] on td "Hoberman, Yisroel Tzvi" at bounding box center [354, 147] width 253 height 33
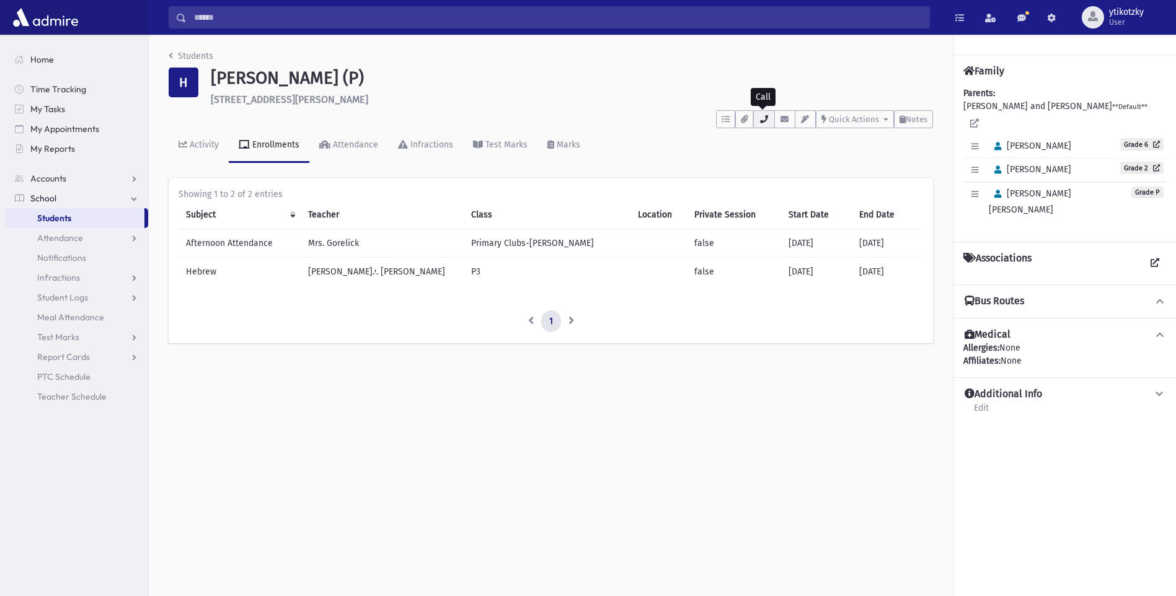
click at [760, 122] on icon "button" at bounding box center [763, 119] width 10 height 8
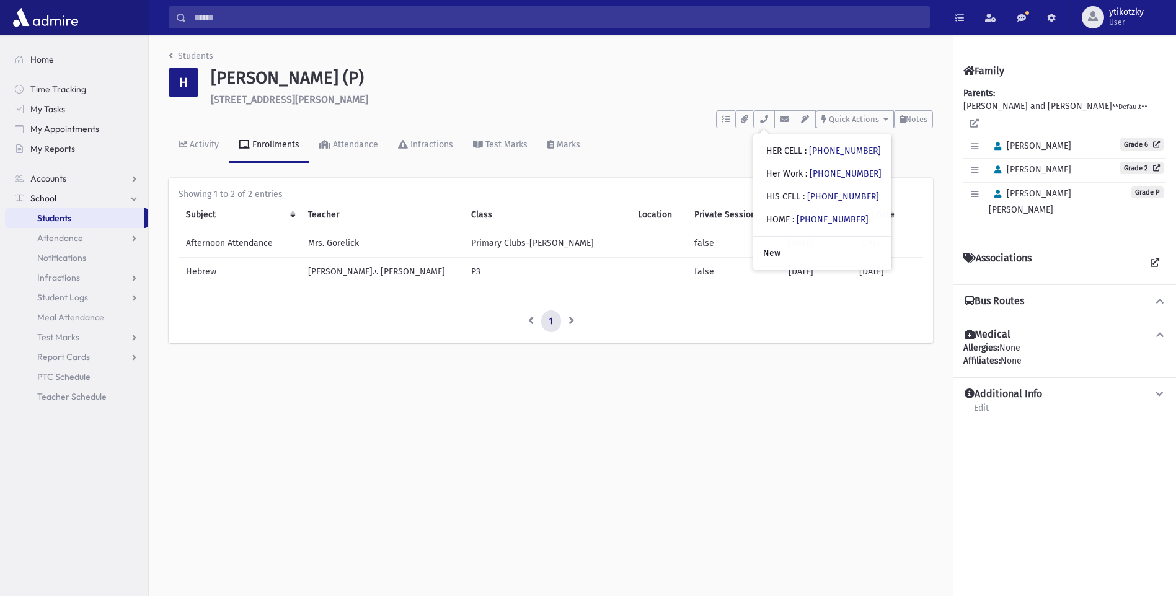
drag, startPoint x: 393, startPoint y: 385, endPoint x: 409, endPoint y: 384, distance: 15.5
click at [400, 376] on div "Students H [PERSON_NAME] (P) [STREET_ADDRESS][PERSON_NAME] **** To Do's No open…" at bounding box center [662, 315] width 1027 height 561
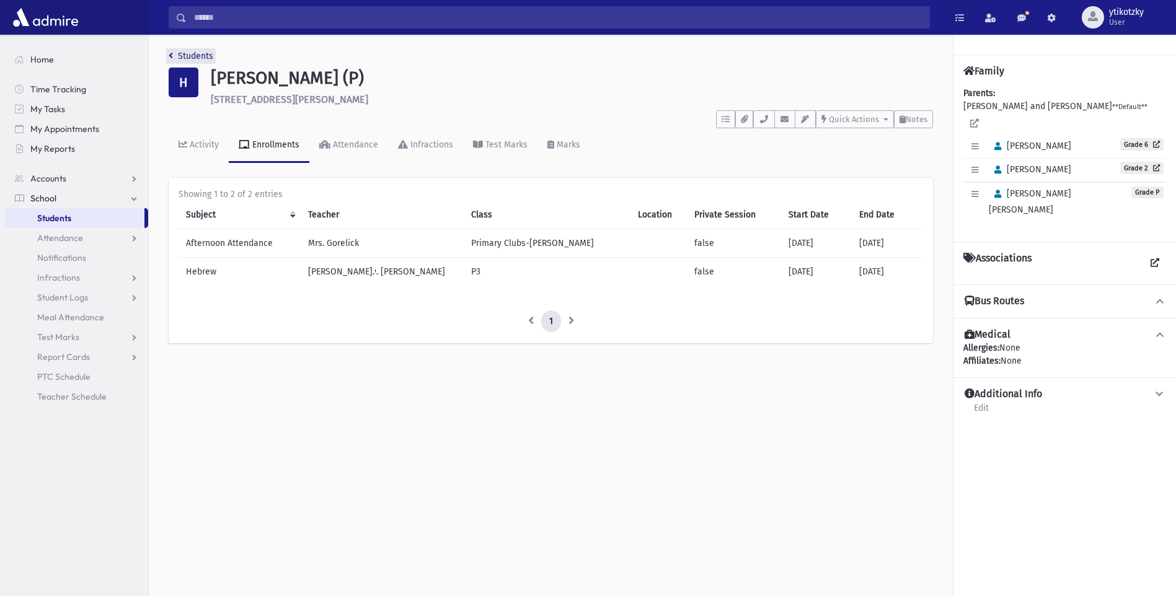
click at [170, 50] on li "Students" at bounding box center [191, 56] width 45 height 13
click at [80, 239] on span "Attendance" at bounding box center [60, 237] width 46 height 11
click at [65, 233] on span "Attendance" at bounding box center [60, 237] width 46 height 11
click at [85, 218] on link "Students" at bounding box center [74, 218] width 139 height 20
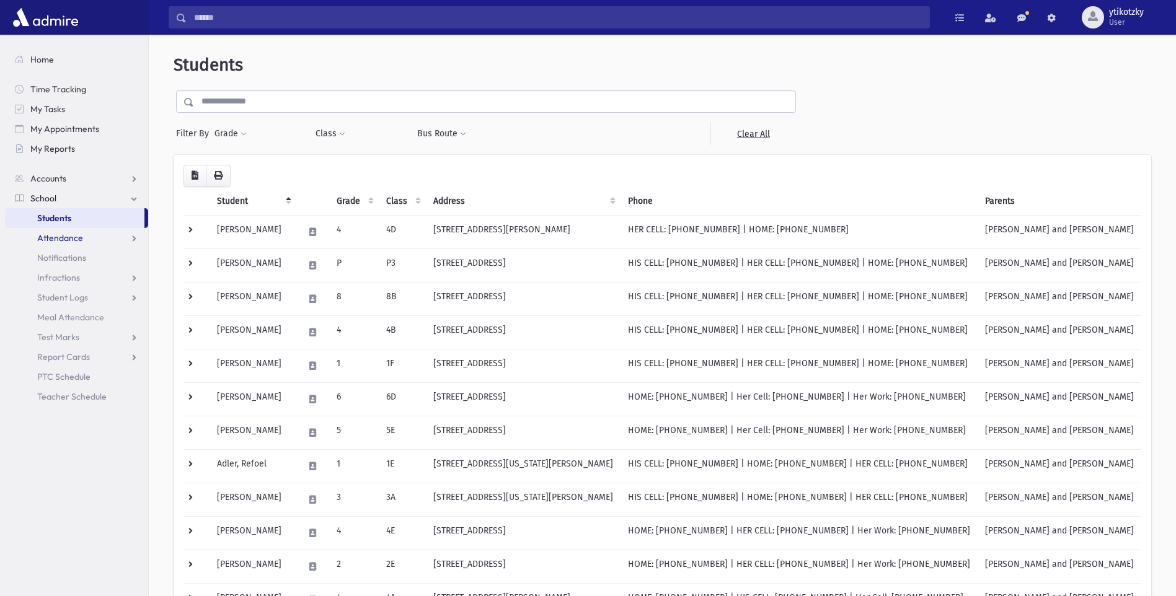
click at [83, 239] on link "Attendance" at bounding box center [76, 238] width 143 height 20
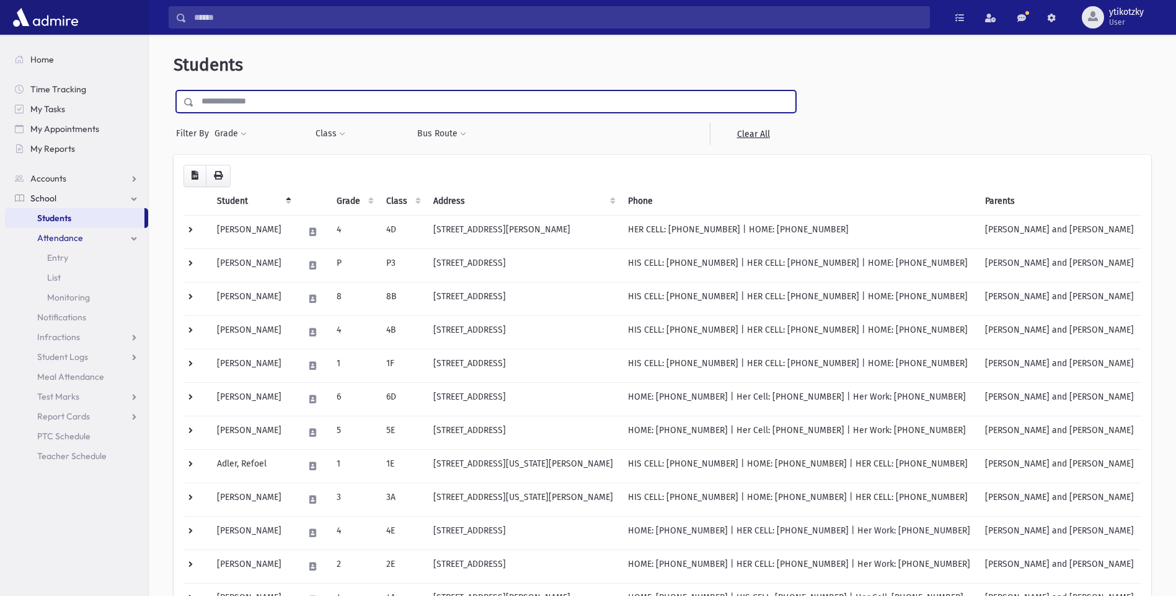
click at [355, 97] on input "text" at bounding box center [494, 101] width 601 height 22
click at [69, 260] on link "Entry" at bounding box center [76, 258] width 143 height 20
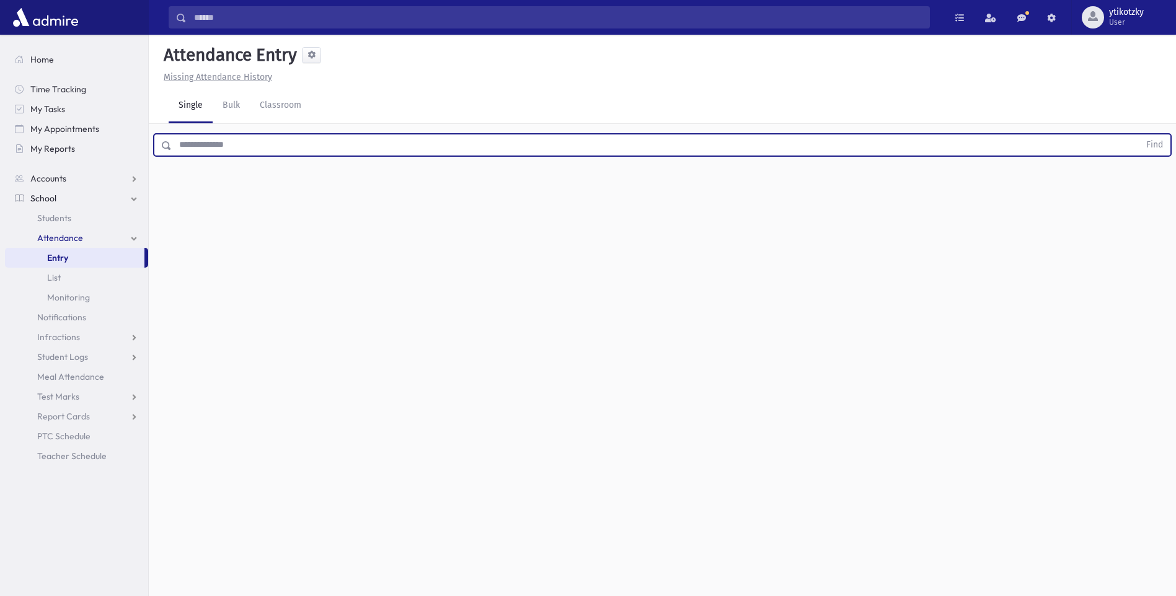
click at [232, 143] on input "text" at bounding box center [655, 145] width 967 height 22
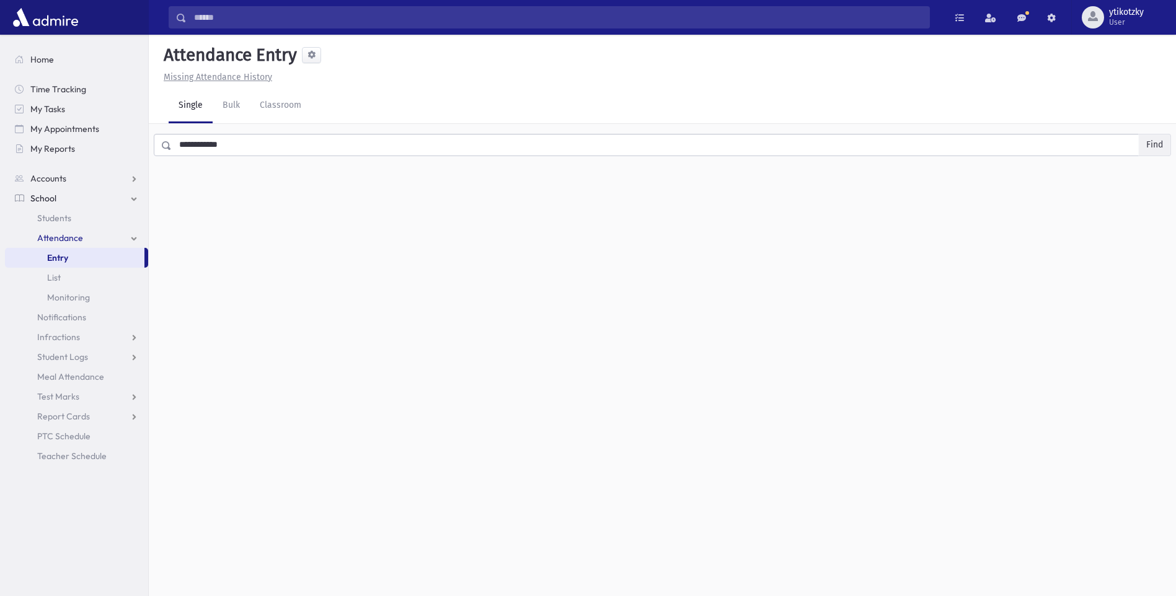
click at [1161, 146] on button "Find" at bounding box center [1154, 144] width 32 height 21
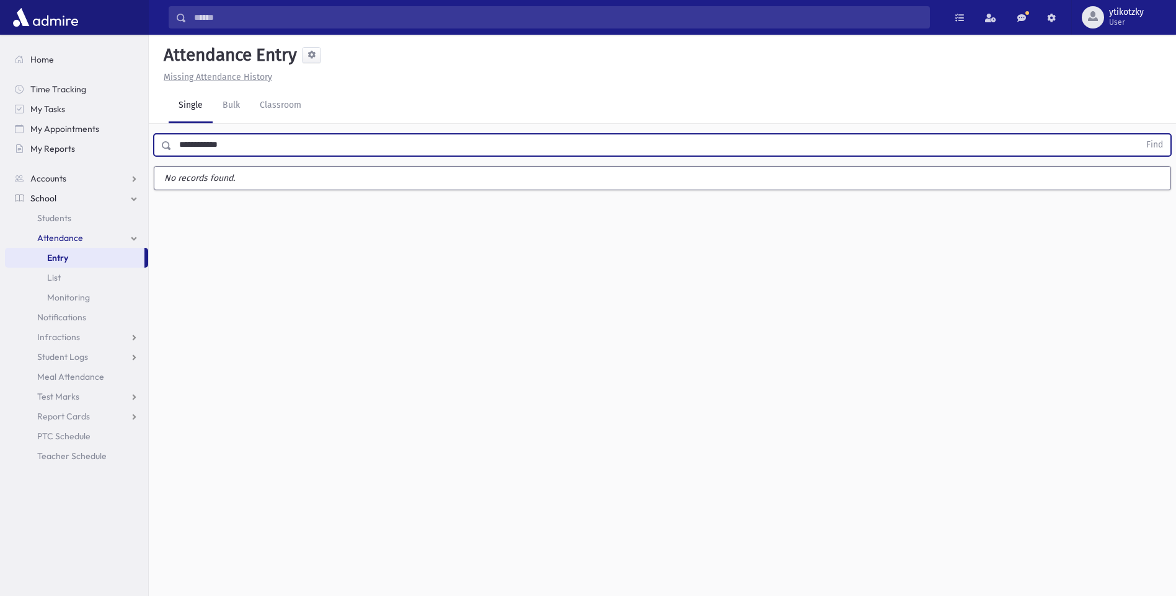
click at [232, 147] on input "**********" at bounding box center [655, 145] width 967 height 22
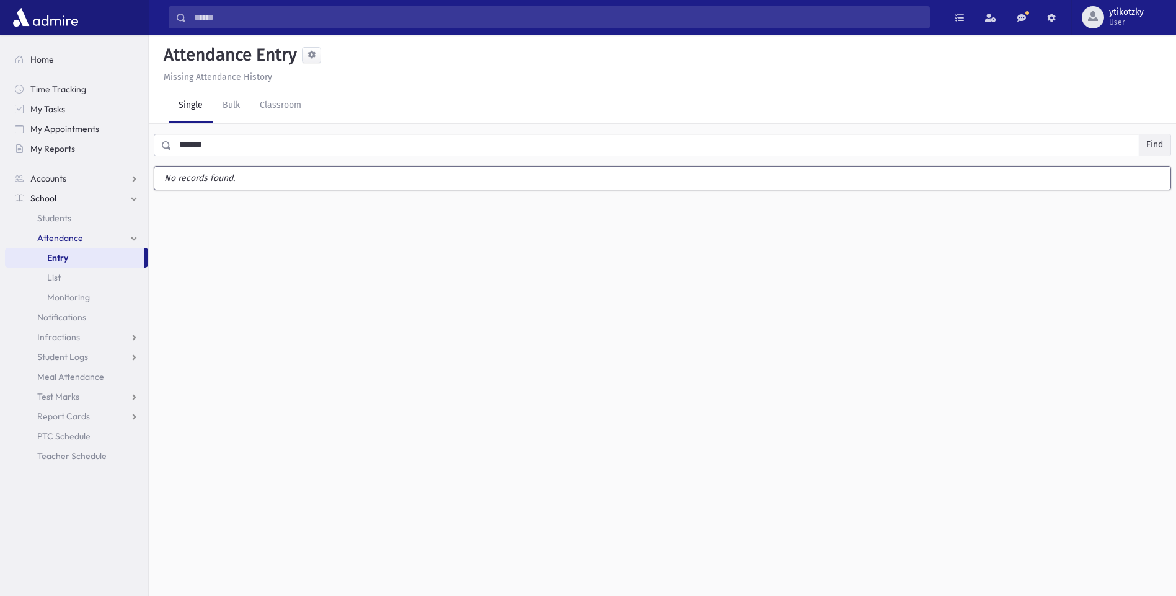
click at [1157, 141] on button "Find" at bounding box center [1154, 144] width 32 height 21
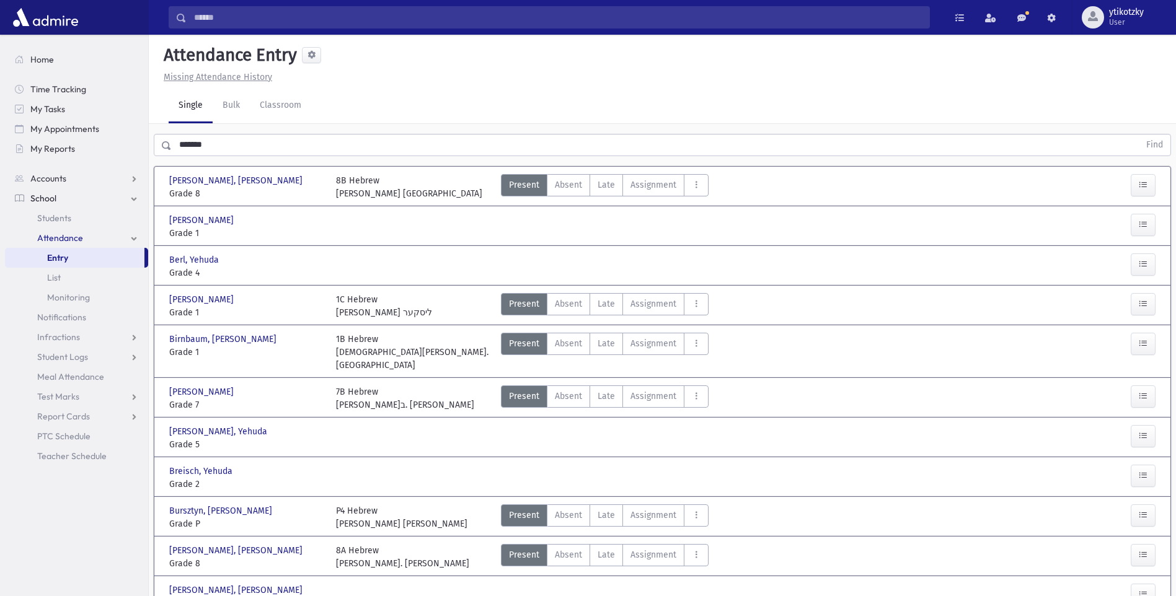
click at [214, 143] on input "******" at bounding box center [655, 145] width 967 height 22
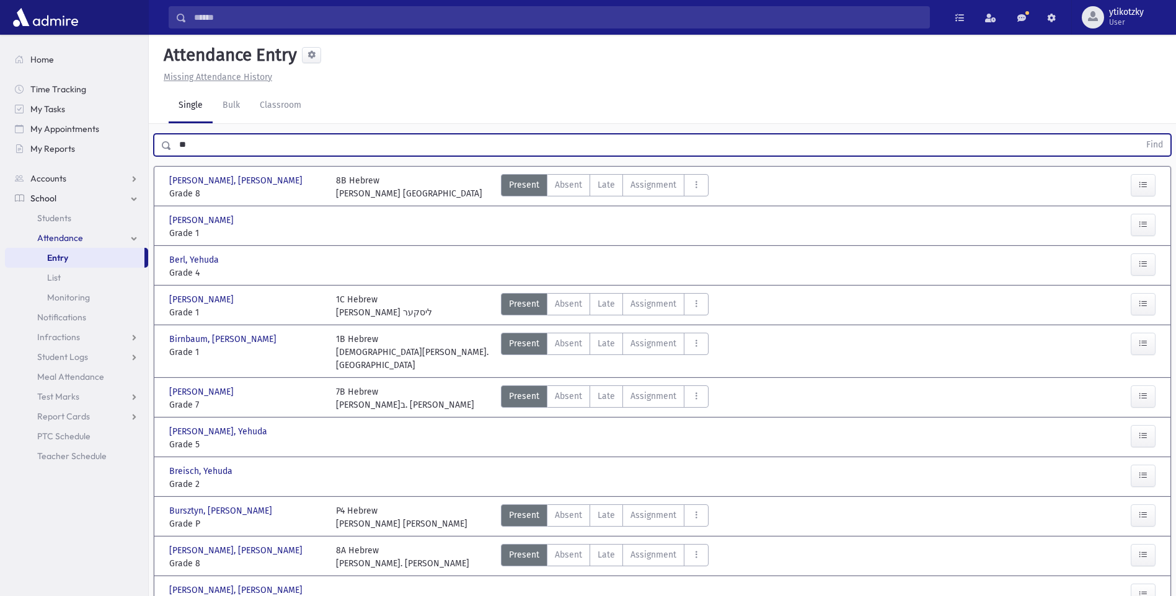
type input "*"
click at [1151, 136] on button "Find" at bounding box center [1154, 144] width 32 height 21
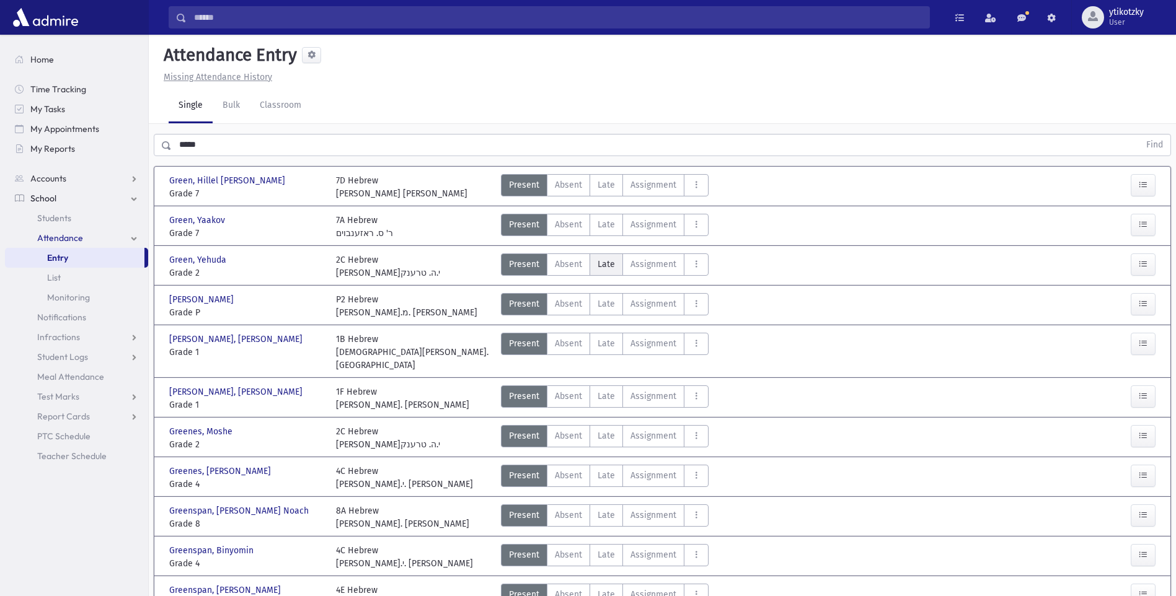
click at [603, 267] on span "Late" at bounding box center [605, 264] width 17 height 13
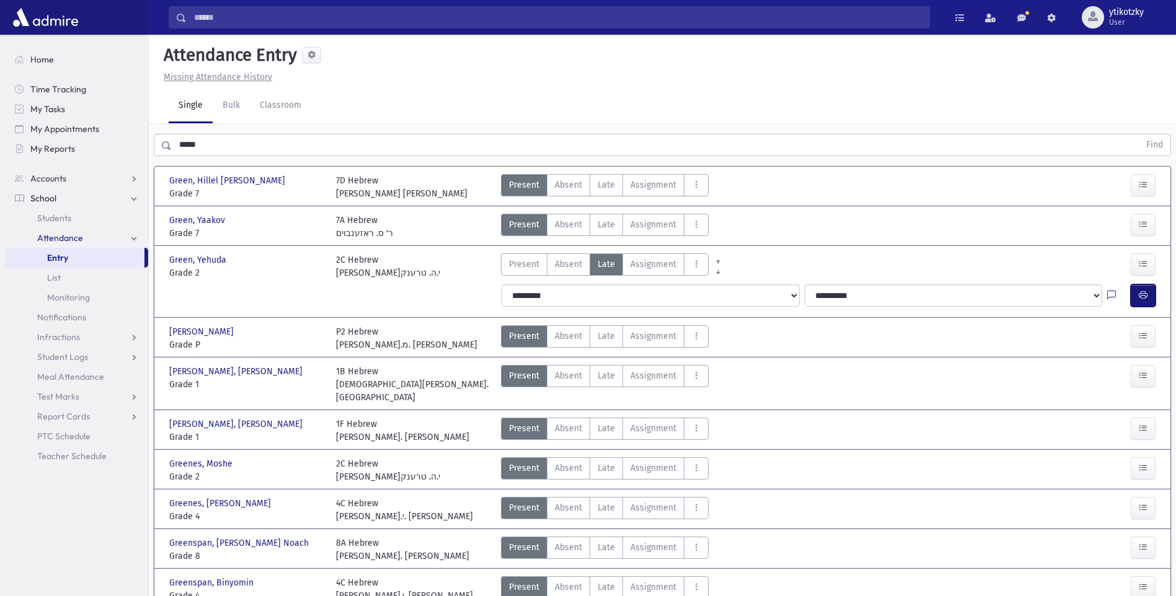
click at [1143, 294] on icon "button" at bounding box center [1142, 295] width 9 height 11
click at [216, 139] on input "*****" at bounding box center [655, 145] width 967 height 22
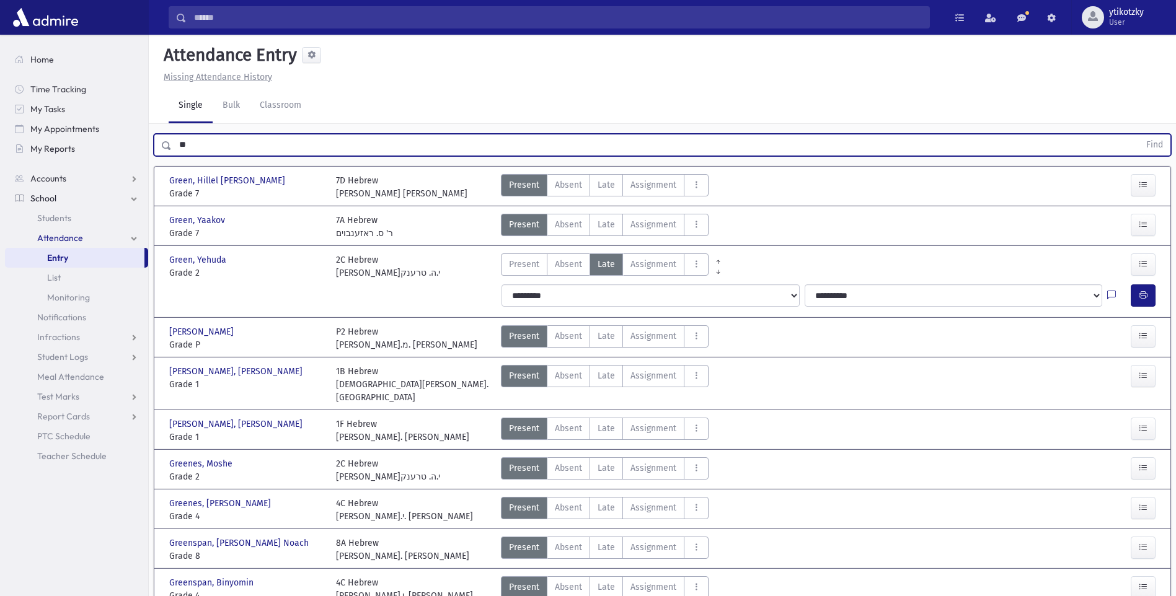
type input "*"
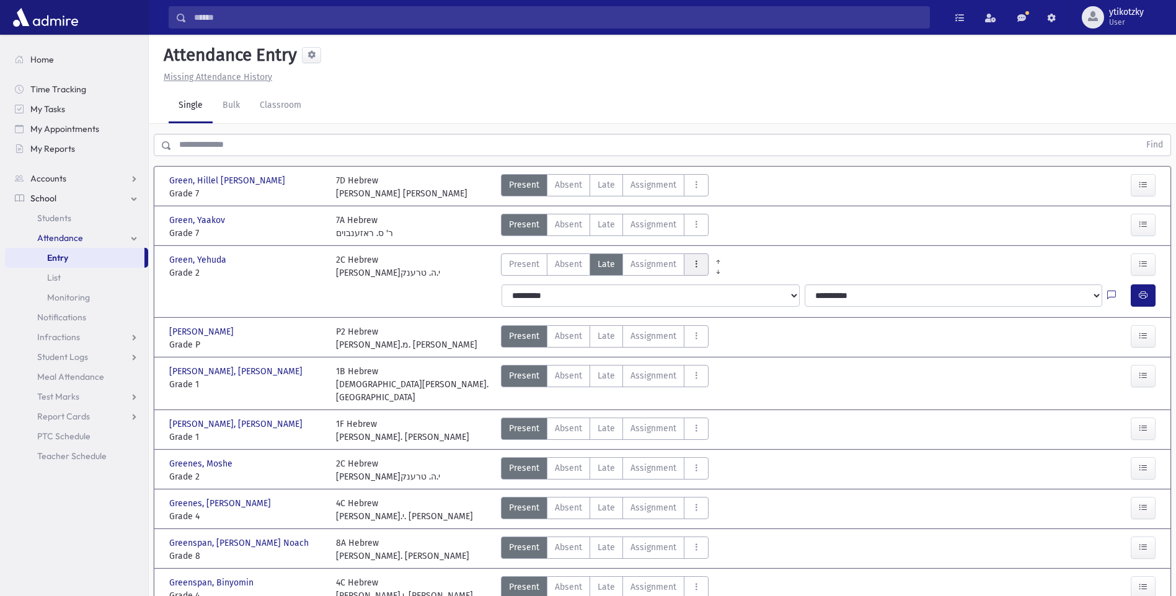
click at [688, 263] on button "AttTypes" at bounding box center [696, 264] width 25 height 22
click at [441, 264] on div "2C Hebrew [PERSON_NAME]י.ה. טרענק" at bounding box center [413, 266] width 167 height 26
click at [1107, 296] on icon at bounding box center [1111, 296] width 9 height 11
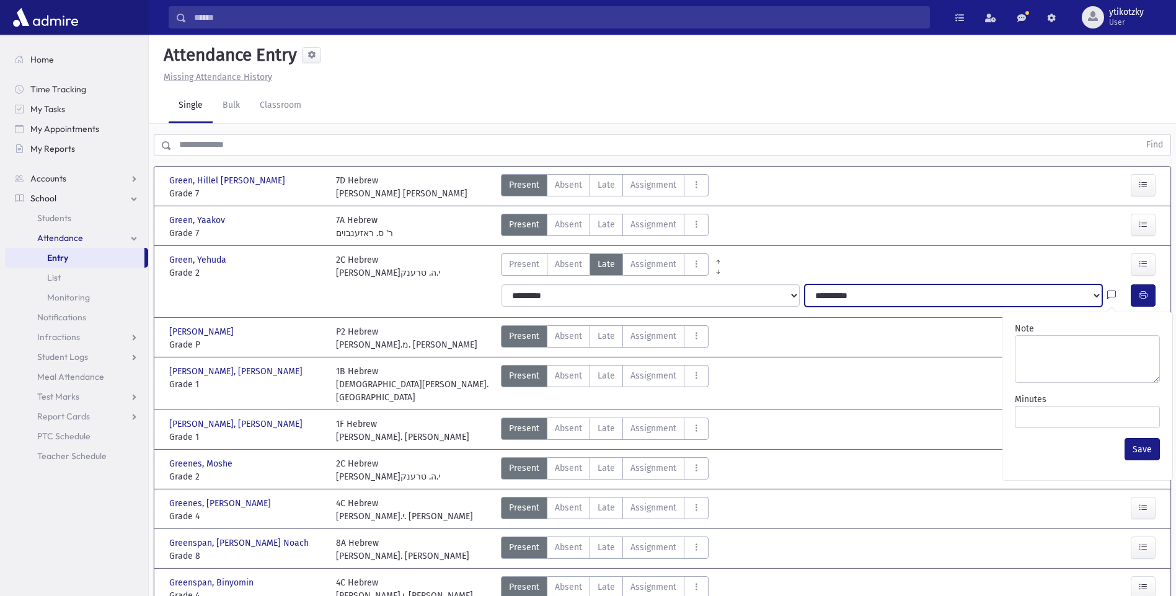
click at [1089, 294] on select "**********" at bounding box center [952, 295] width 297 height 22
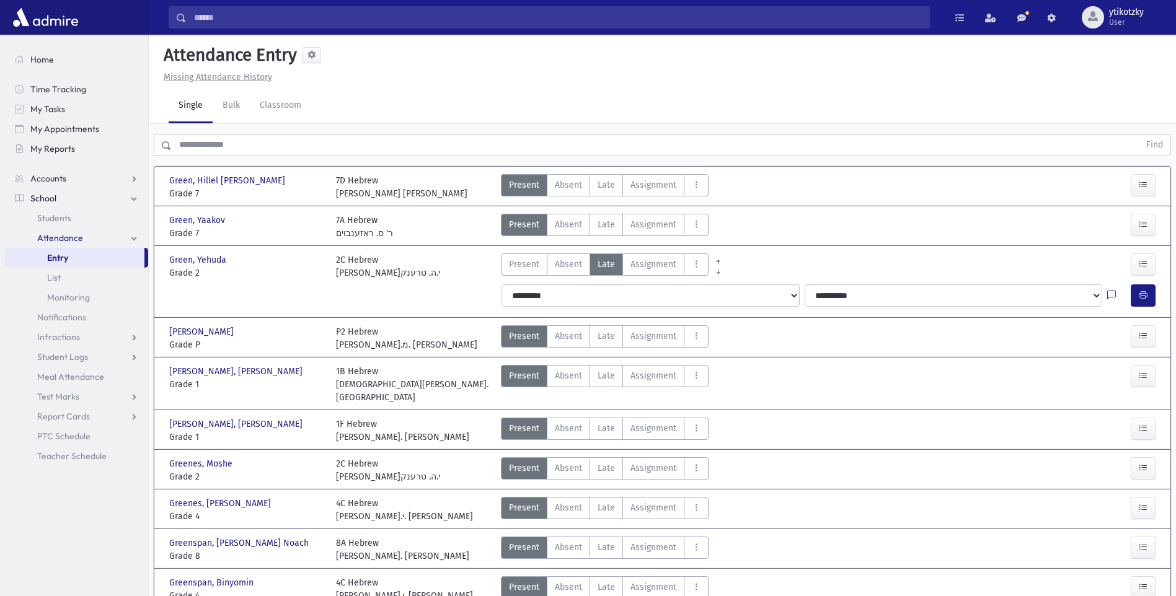
click at [873, 252] on div "Green, [PERSON_NAME], [PERSON_NAME] Grade 2 Grade 2 2C Hebrew [PERSON_NAME]י.ה.…" at bounding box center [662, 265] width 1008 height 29
